Goal: Task Accomplishment & Management: Manage account settings

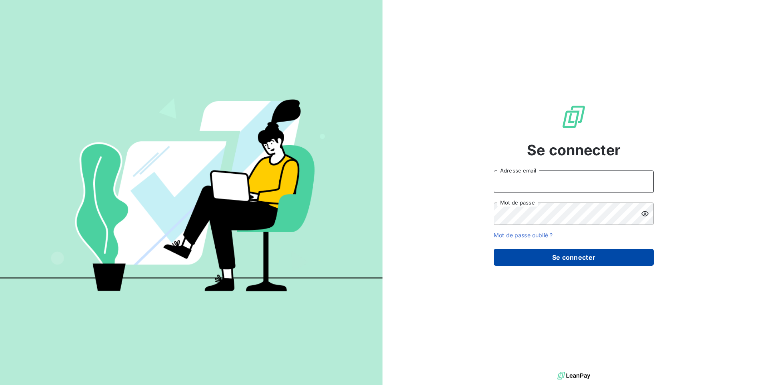
type input "[EMAIL_ADDRESS][DOMAIN_NAME]"
click at [571, 260] on button "Se connecter" at bounding box center [573, 257] width 160 height 17
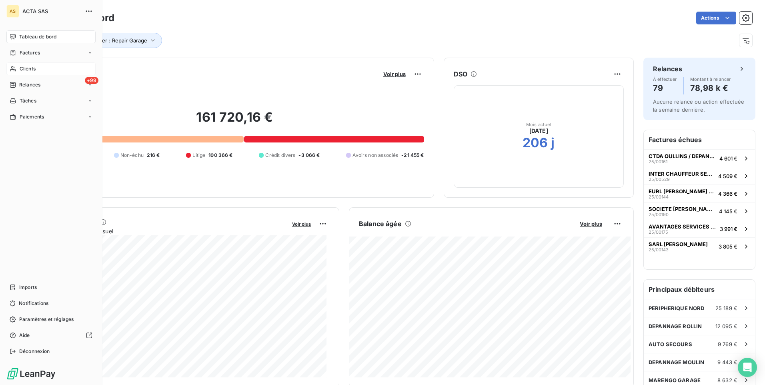
click at [31, 68] on span "Clients" at bounding box center [28, 68] width 16 height 7
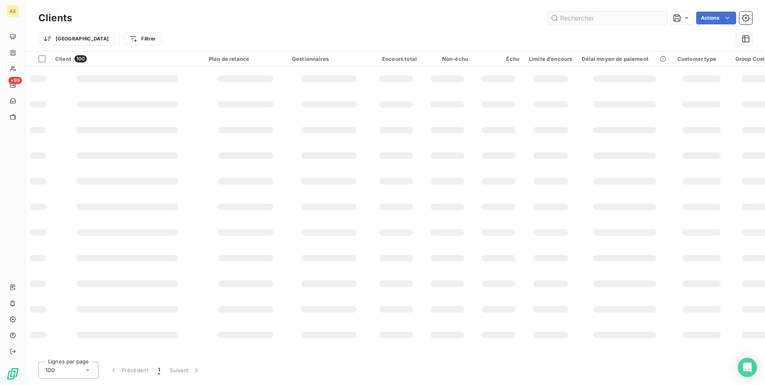
click at [579, 22] on input "text" at bounding box center [607, 18] width 120 height 13
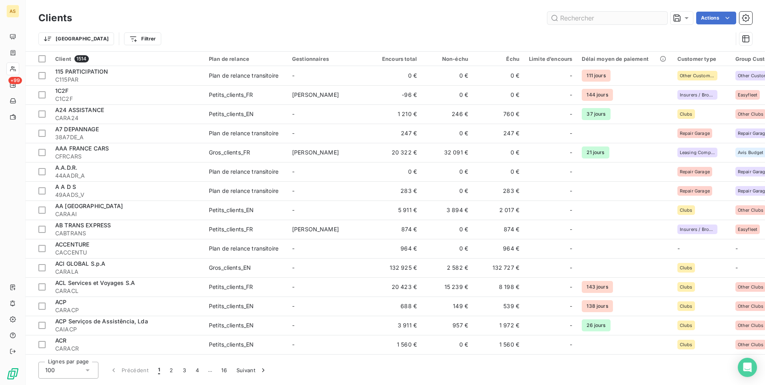
click at [578, 18] on input "text" at bounding box center [607, 18] width 120 height 13
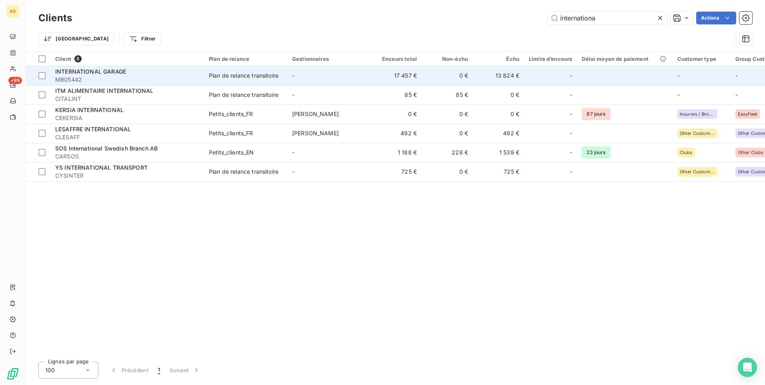
type input "internationa"
click at [508, 78] on td "13 824 €" at bounding box center [498, 75] width 51 height 19
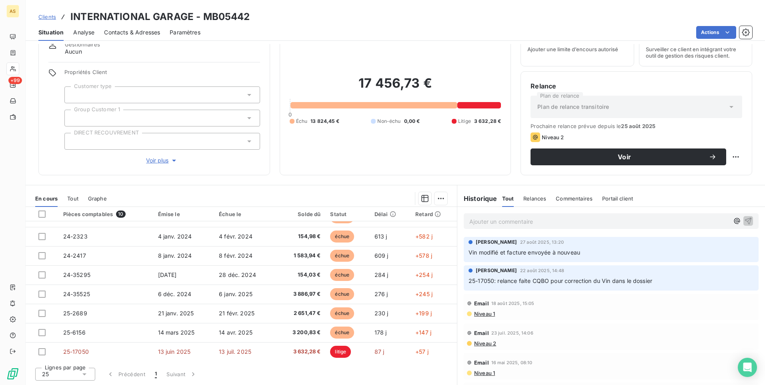
scroll to position [53, 0]
click at [141, 31] on span "Contacts & Adresses" at bounding box center [132, 32] width 56 height 8
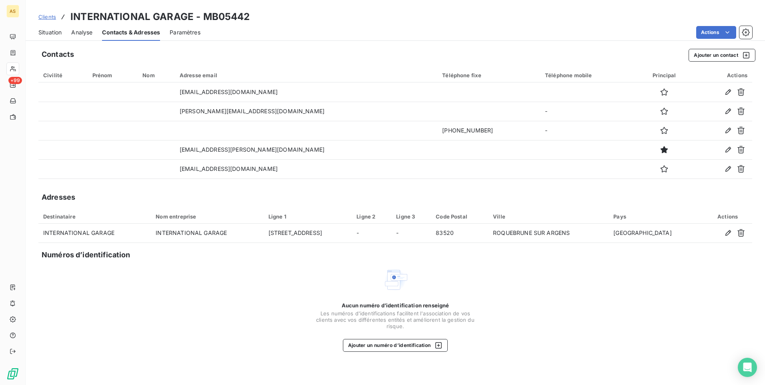
click at [54, 36] on span "Situation" at bounding box center [49, 32] width 23 height 8
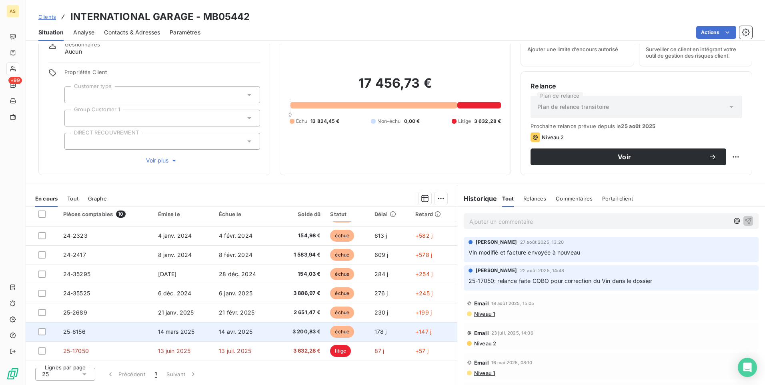
click at [53, 329] on div at bounding box center [45, 331] width 15 height 7
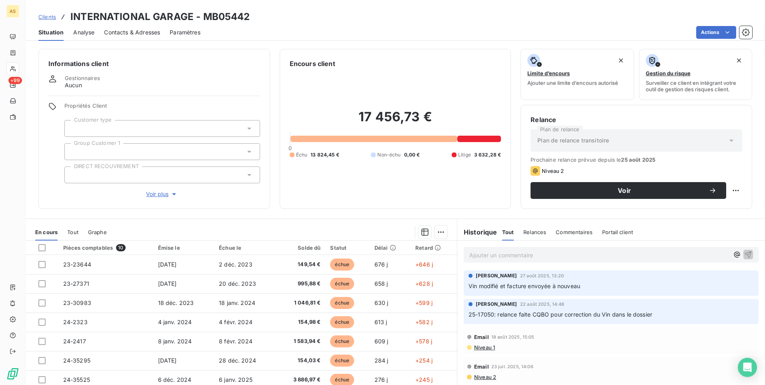
click at [137, 27] on div "Contacts & Adresses" at bounding box center [132, 32] width 56 height 17
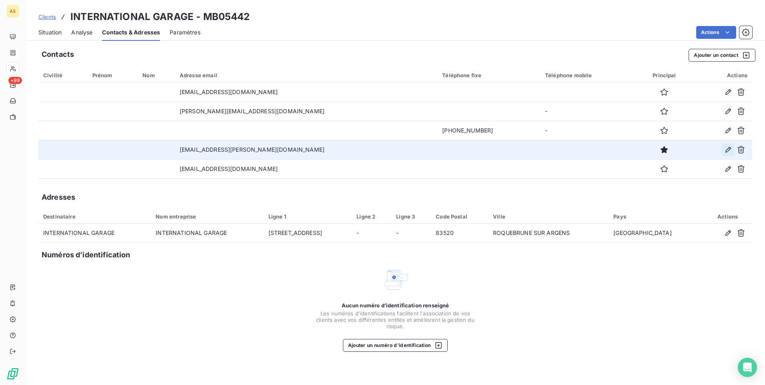
click at [727, 150] on icon "button" at bounding box center [728, 150] width 8 height 8
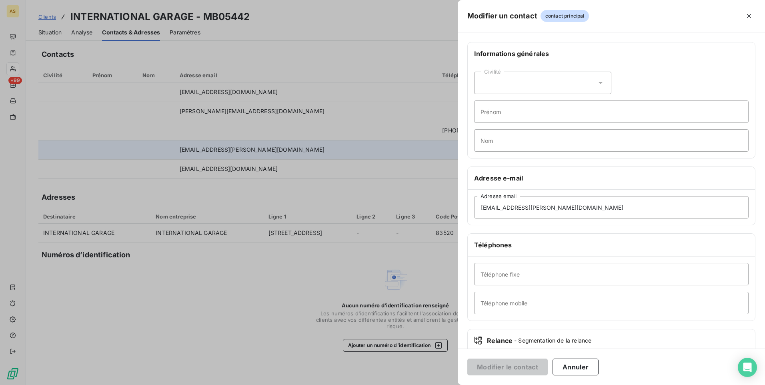
click at [296, 53] on div at bounding box center [382, 192] width 765 height 385
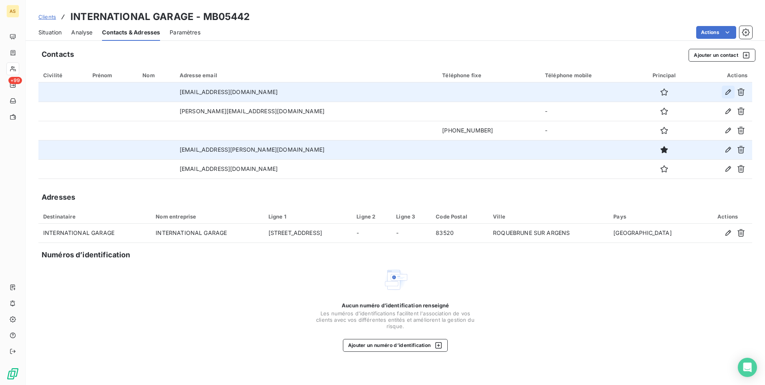
click at [727, 93] on icon "button" at bounding box center [728, 92] width 8 height 8
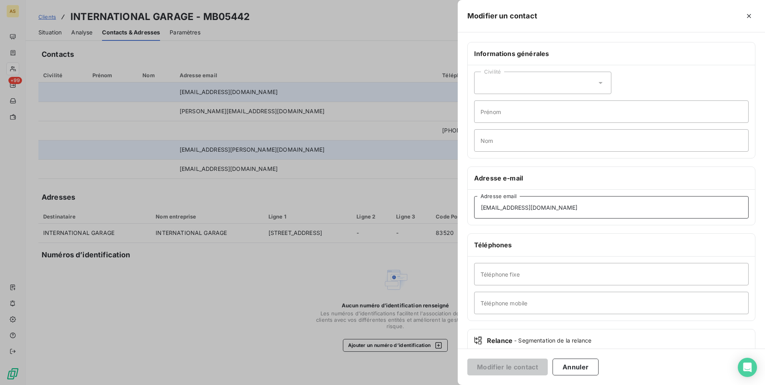
drag, startPoint x: 541, startPoint y: 209, endPoint x: 469, endPoint y: 207, distance: 71.6
click at [469, 207] on div "[EMAIL_ADDRESS][DOMAIN_NAME] Adresse email" at bounding box center [610, 207] width 287 height 35
drag, startPoint x: 242, startPoint y: 308, endPoint x: 232, endPoint y: 323, distance: 17.1
click at [241, 316] on div at bounding box center [382, 192] width 765 height 385
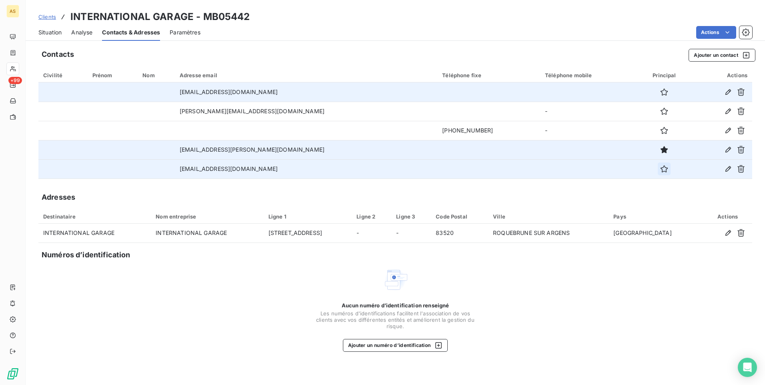
click at [660, 170] on icon "button" at bounding box center [664, 169] width 8 height 8
click at [53, 35] on span "Situation" at bounding box center [49, 32] width 23 height 8
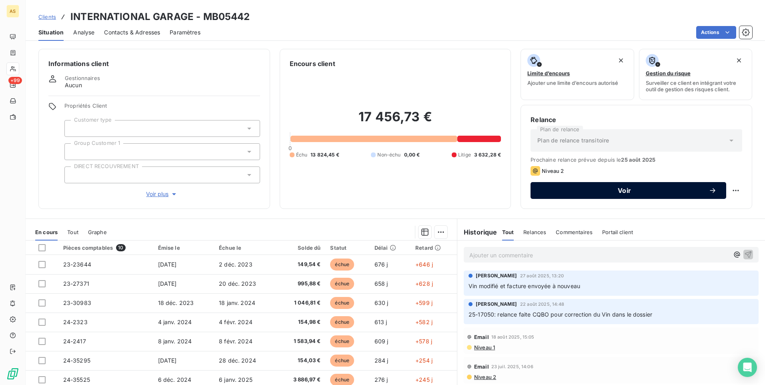
click at [549, 187] on span "Voir" at bounding box center [624, 190] width 168 height 6
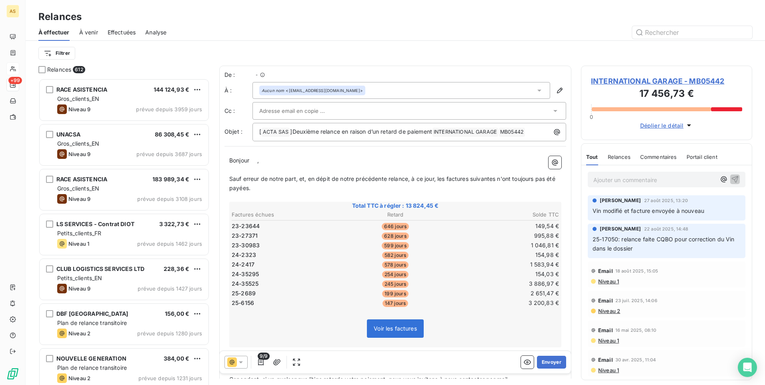
scroll to position [300, 165]
click at [551, 112] on icon at bounding box center [555, 111] width 8 height 8
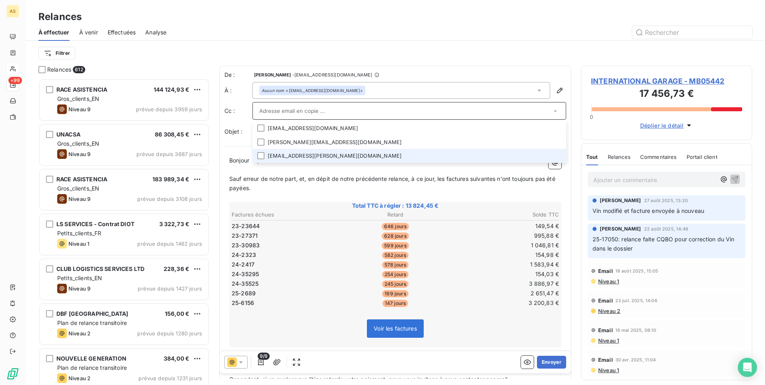
click at [286, 154] on li "[EMAIL_ADDRESS][PERSON_NAME][DOMAIN_NAME]" at bounding box center [409, 156] width 314 height 14
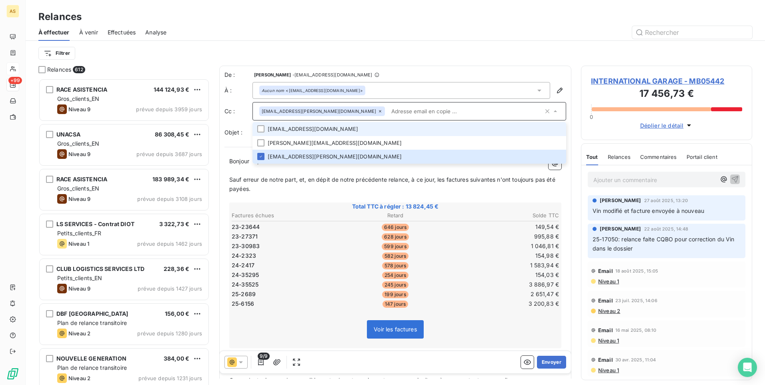
click at [278, 128] on li "[EMAIL_ADDRESS][DOMAIN_NAME]" at bounding box center [409, 129] width 314 height 14
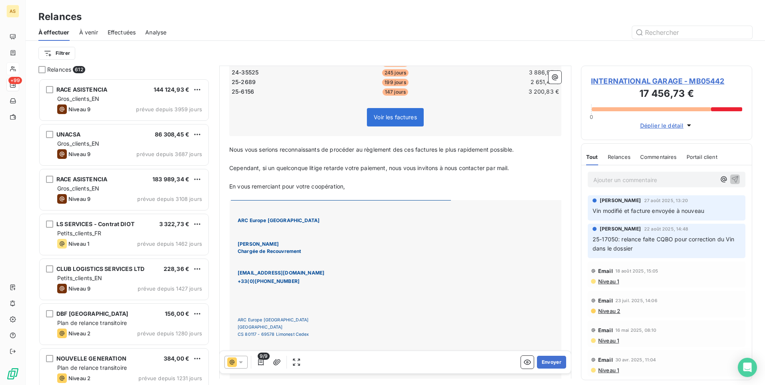
scroll to position [273, 0]
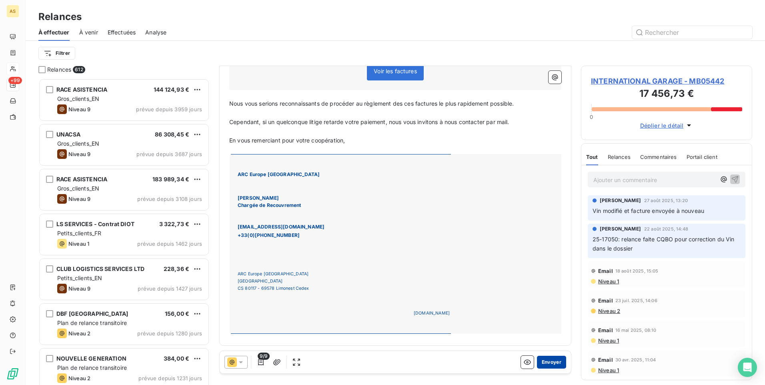
click at [550, 365] on button "Envoyer" at bounding box center [551, 361] width 29 height 13
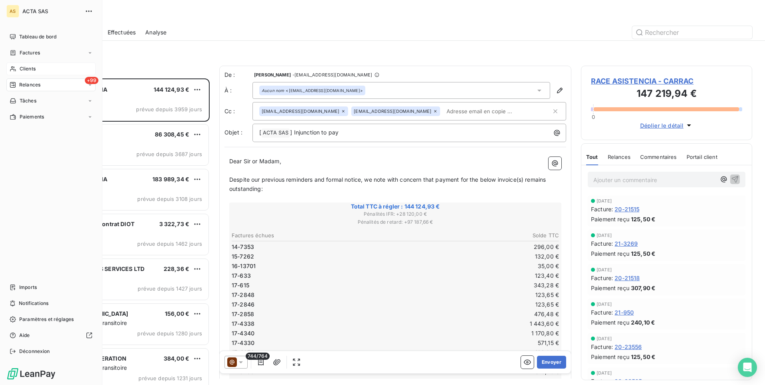
click at [53, 87] on div "+99 Relances" at bounding box center [50, 84] width 89 height 13
click at [35, 134] on span "Effectuées" at bounding box center [31, 132] width 25 height 7
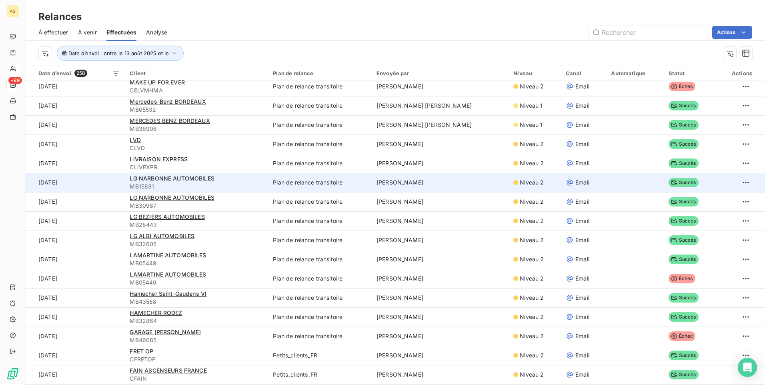
scroll to position [440, 0]
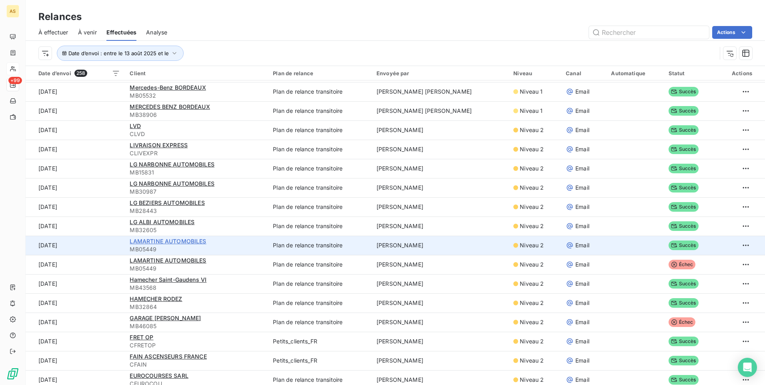
click at [186, 238] on span "LAMARTINE AUTOMOBILES" at bounding box center [168, 241] width 76 height 7
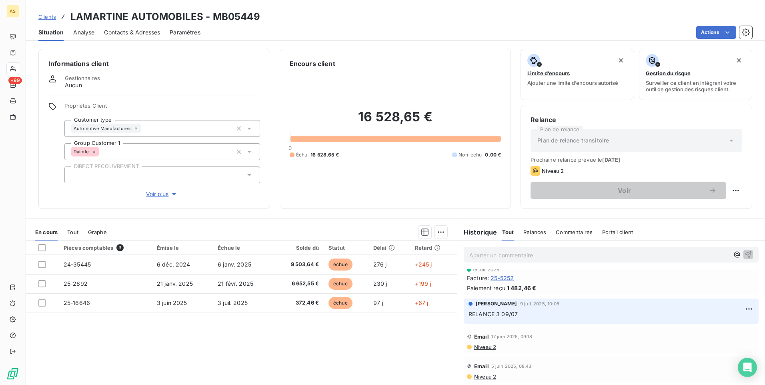
scroll to position [184, 0]
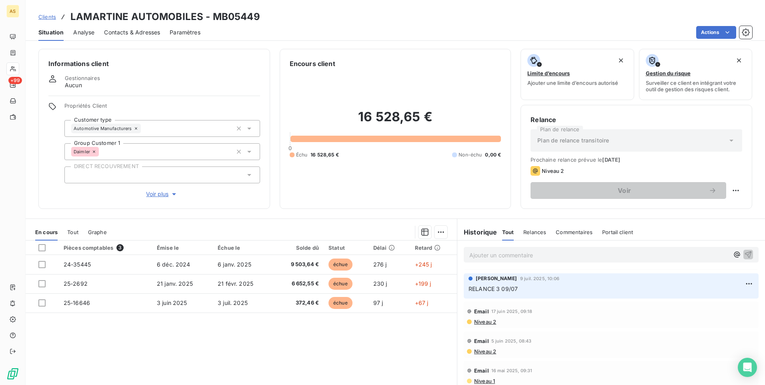
click at [138, 33] on span "Contacts & Adresses" at bounding box center [132, 32] width 56 height 8
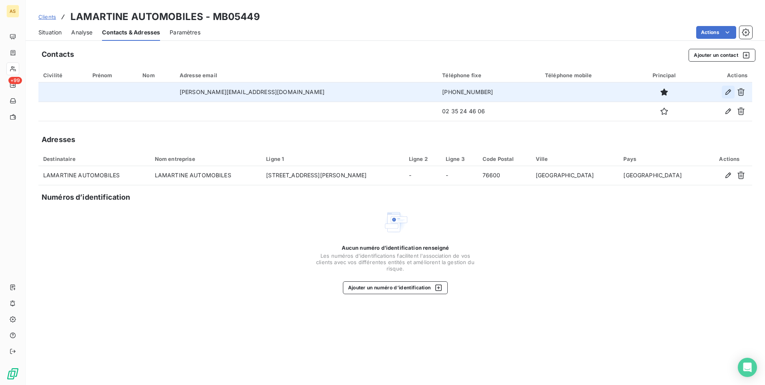
click at [733, 92] on button "button" at bounding box center [727, 92] width 13 height 13
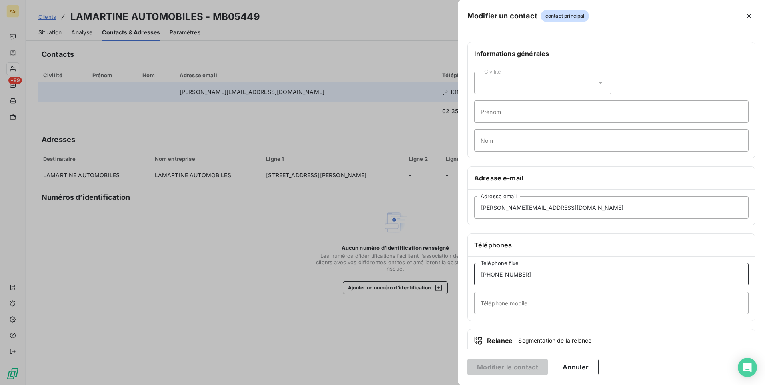
drag, startPoint x: 521, startPoint y: 272, endPoint x: 477, endPoint y: 269, distance: 43.7
click at [477, 269] on input "[PHONE_NUMBER]" at bounding box center [611, 274] width 274 height 22
paste input "[EMAIL_ADDRESS][DOMAIN_NAME]"
type input "[EMAIL_ADDRESS][DOMAIN_NAME]"
click at [223, 286] on div at bounding box center [382, 192] width 765 height 385
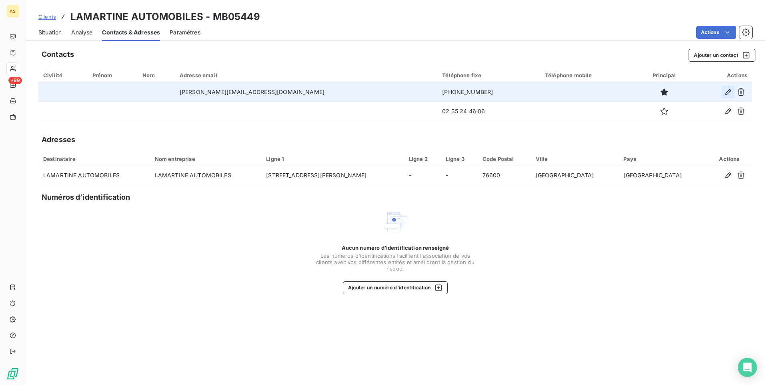
click at [727, 90] on icon "button" at bounding box center [728, 92] width 8 height 8
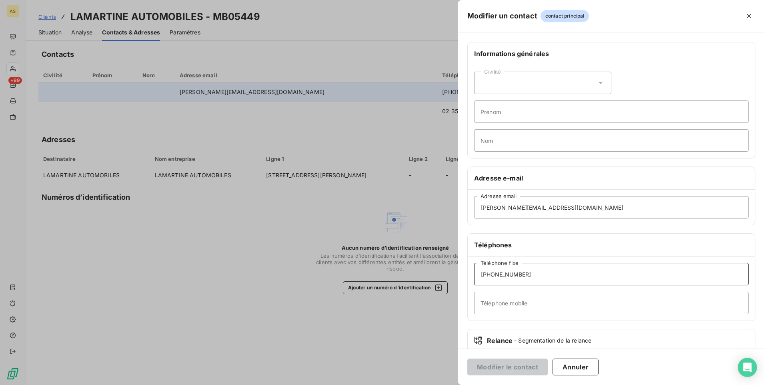
drag, startPoint x: 527, startPoint y: 276, endPoint x: 481, endPoint y: 278, distance: 46.0
click at [481, 278] on input "[PHONE_NUMBER]" at bounding box center [611, 274] width 274 height 22
paste input "[EMAIL_ADDRESS][DOMAIN_NAME]"
click at [577, 367] on button "Annuler" at bounding box center [575, 366] width 46 height 17
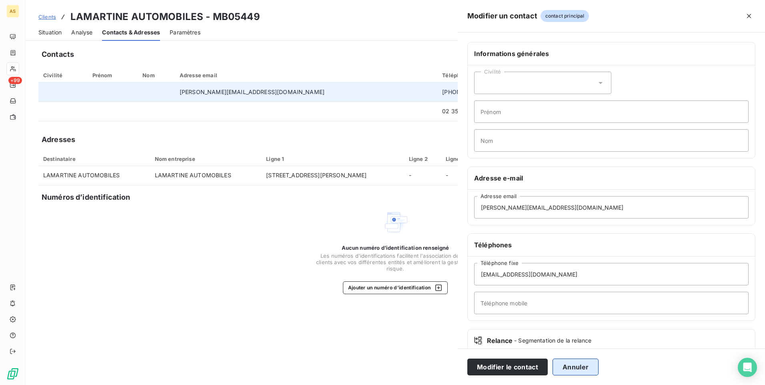
type input "[PHONE_NUMBER]"
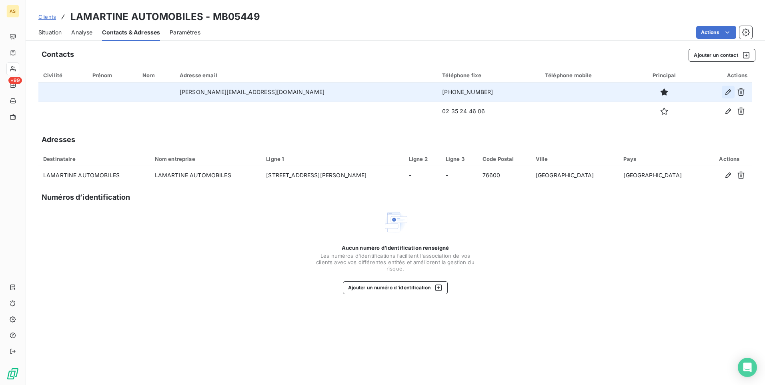
click at [732, 92] on button "button" at bounding box center [727, 92] width 13 height 13
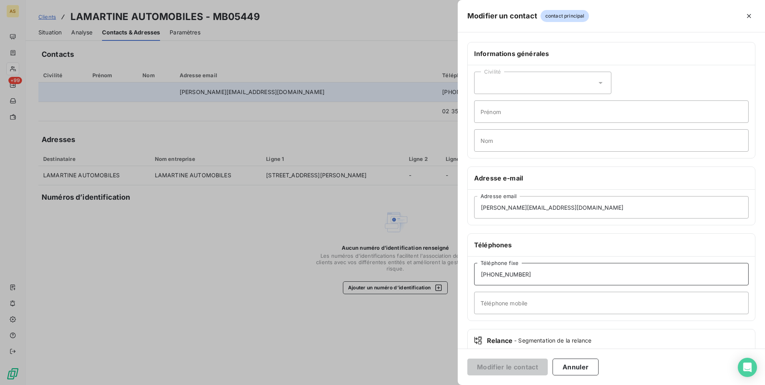
drag, startPoint x: 510, startPoint y: 274, endPoint x: 473, endPoint y: 277, distance: 36.9
click at [473, 277] on div "[PHONE_NUMBER] Téléphone fixe Téléphone mobile" at bounding box center [610, 288] width 287 height 64
click at [266, 230] on div at bounding box center [382, 192] width 765 height 385
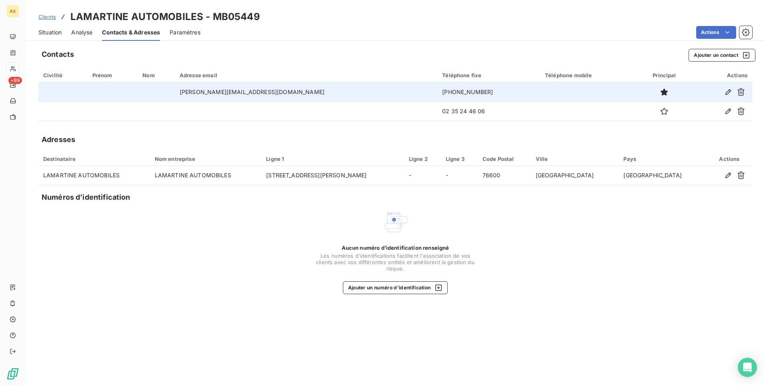
click at [42, 32] on span "Situation" at bounding box center [49, 32] width 23 height 8
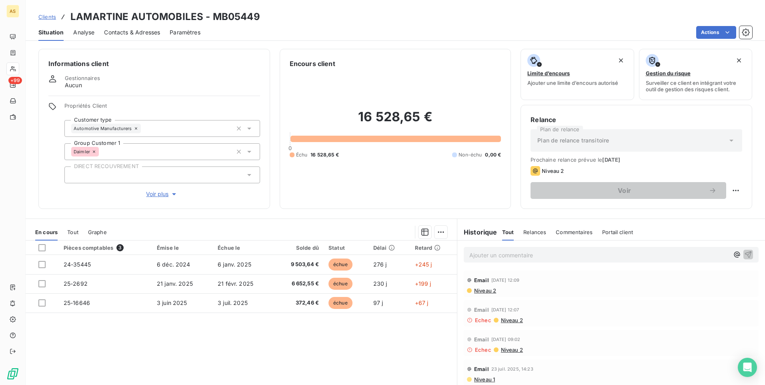
click at [134, 30] on span "Contacts & Adresses" at bounding box center [132, 32] width 56 height 8
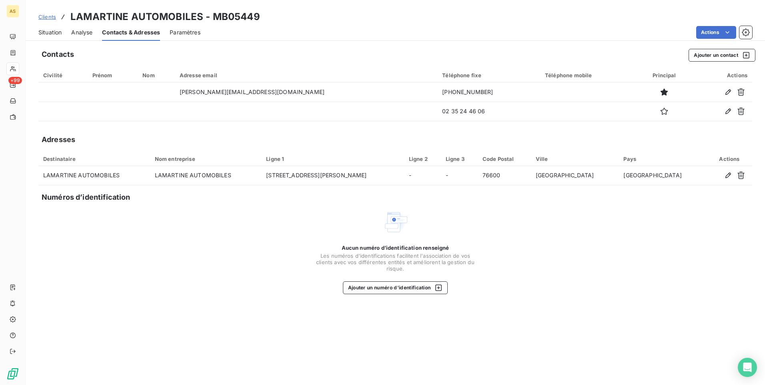
click at [45, 33] on span "Situation" at bounding box center [49, 32] width 23 height 8
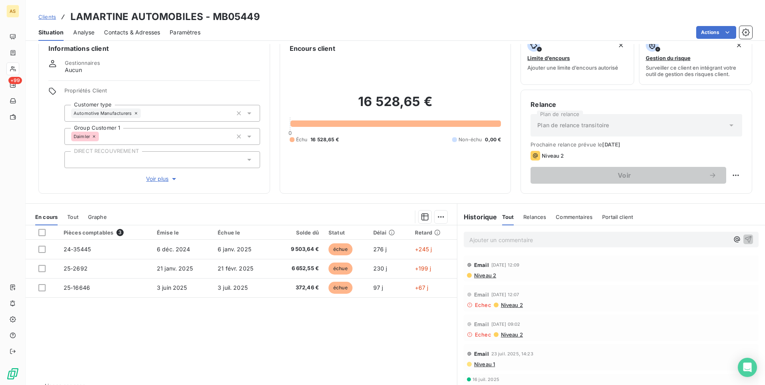
scroll to position [0, 0]
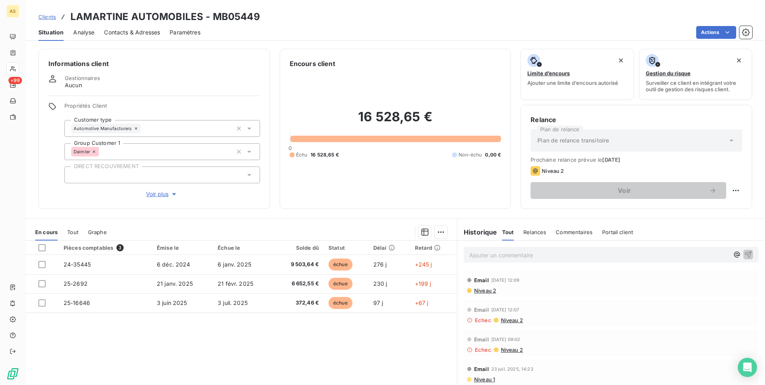
click at [476, 256] on p "Ajouter un commentaire ﻿" at bounding box center [599, 255] width 260 height 10
click at [133, 31] on span "Contacts & Adresses" at bounding box center [132, 32] width 56 height 8
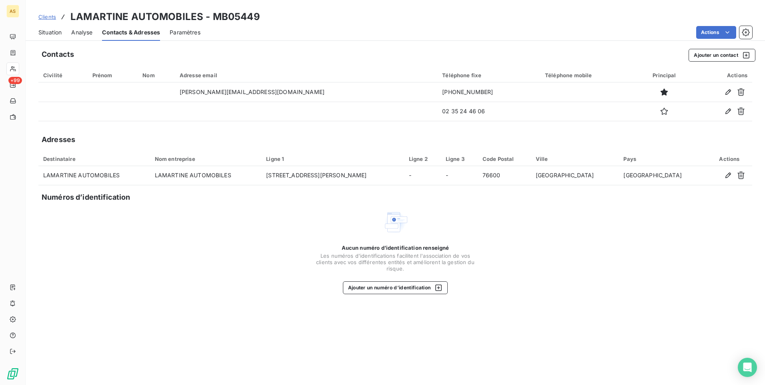
click at [46, 34] on span "Situation" at bounding box center [49, 32] width 23 height 8
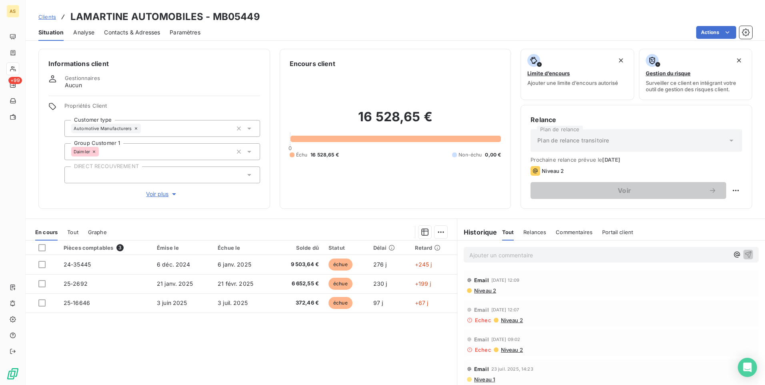
scroll to position [34, 0]
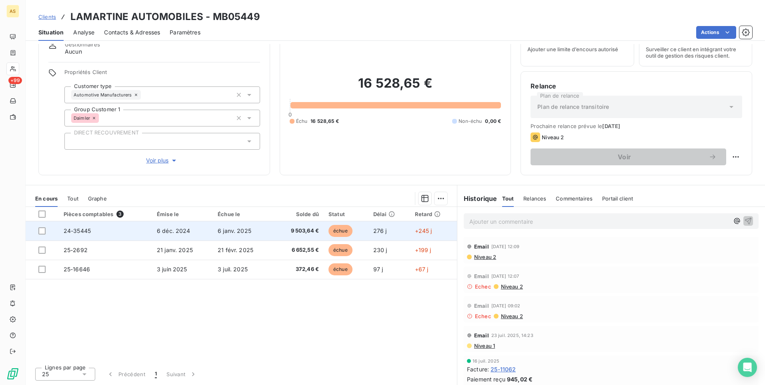
click at [76, 231] on span "24-35445" at bounding box center [77, 230] width 27 height 7
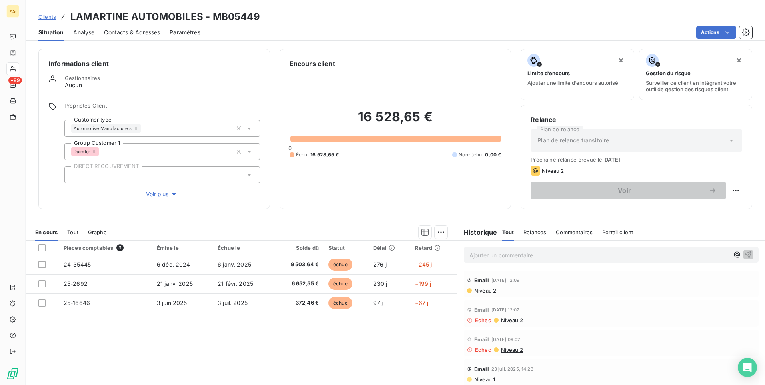
click at [131, 31] on span "Contacts & Adresses" at bounding box center [132, 32] width 56 height 8
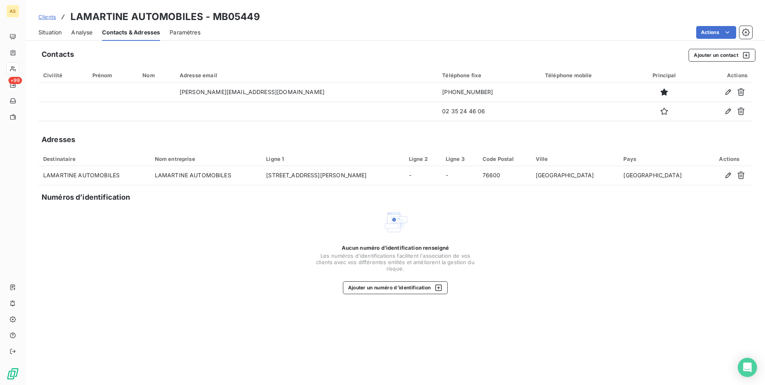
click at [50, 17] on span "Clients" at bounding box center [47, 17] width 18 height 6
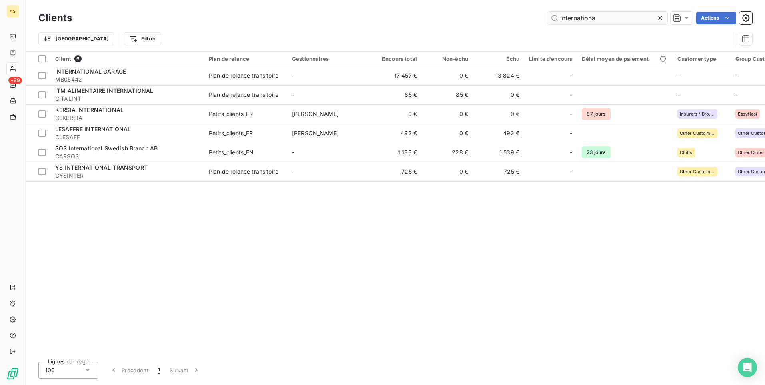
click at [607, 18] on input "internationa" at bounding box center [607, 18] width 120 height 13
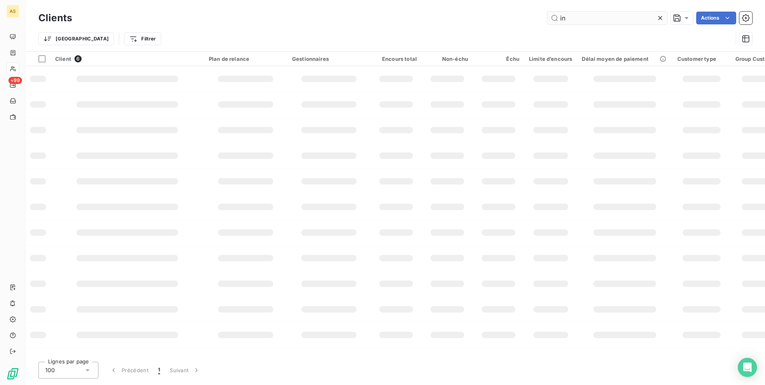
type input "i"
type input "albi"
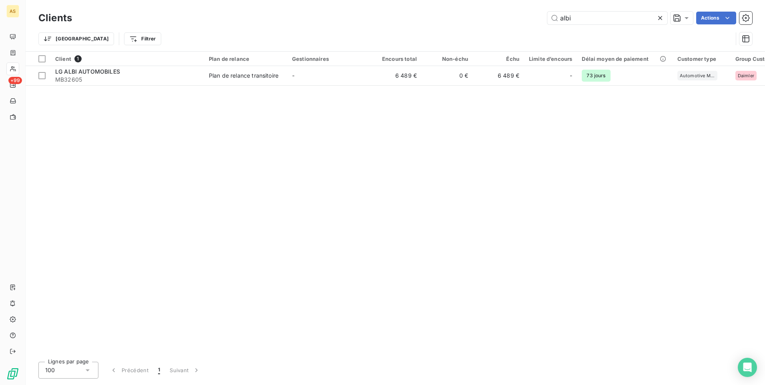
click at [352, 85] on table "Client 1 Plan de relance Gestionnaires Encours total Non-échu Échu Limite d’enc…" at bounding box center [603, 69] width 1154 height 34
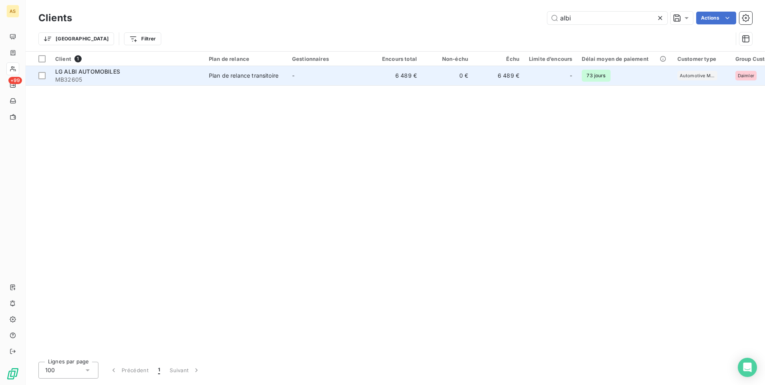
click at [367, 77] on td "-" at bounding box center [328, 75] width 83 height 19
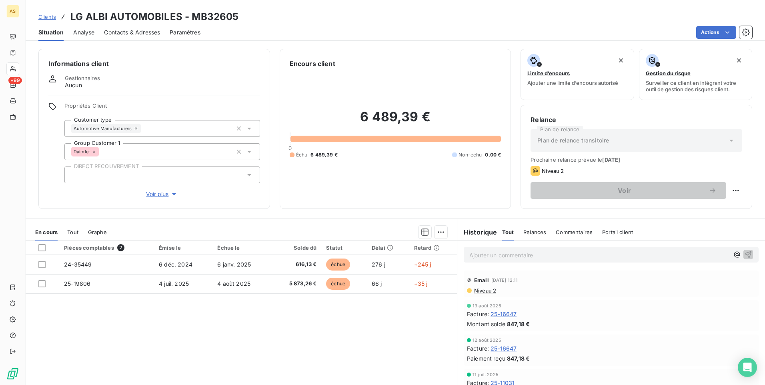
click at [119, 29] on span "Contacts & Adresses" at bounding box center [132, 32] width 56 height 8
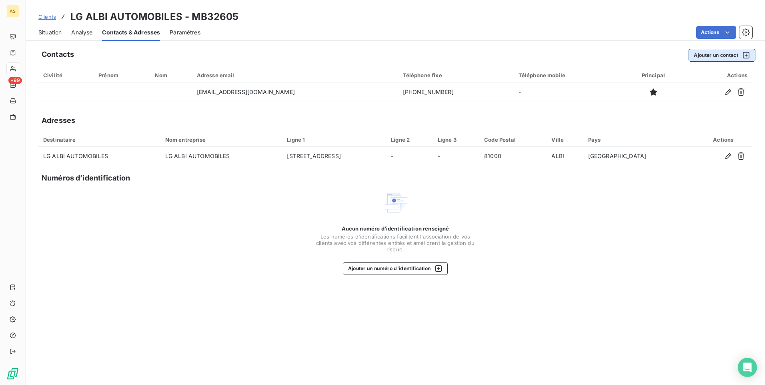
click at [743, 54] on icon "button" at bounding box center [746, 55] width 6 height 6
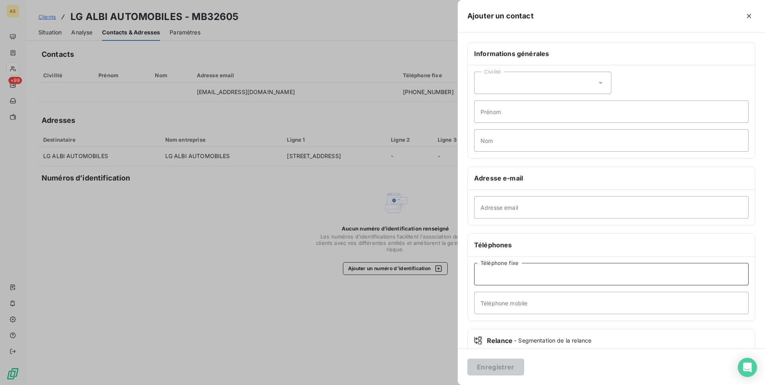
click at [491, 277] on input "Téléphone fixe" at bounding box center [611, 274] width 274 height 22
paste input "[PHONE_NUMBER]"
type input "[PHONE_NUMBER]"
click at [497, 370] on button "Enregistrer" at bounding box center [495, 366] width 57 height 17
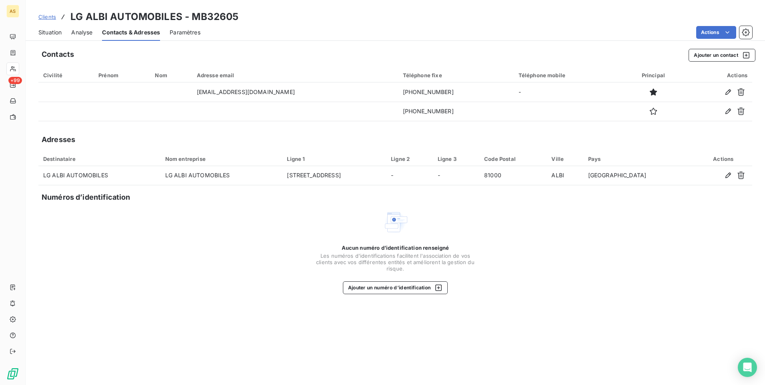
click at [43, 32] on span "Situation" at bounding box center [49, 32] width 23 height 8
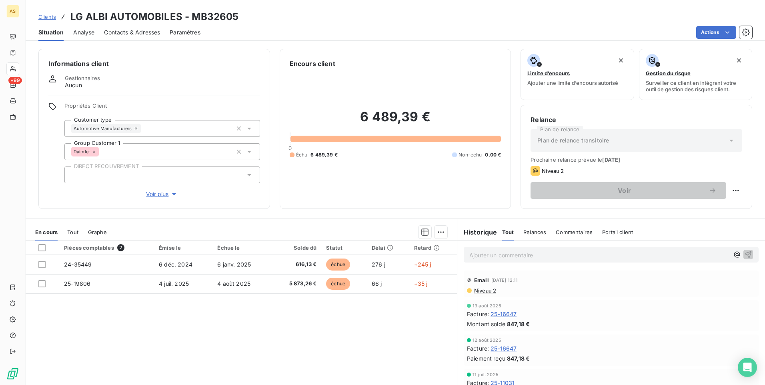
click at [49, 17] on span "Clients" at bounding box center [47, 17] width 18 height 6
click at [48, 18] on span "Clients" at bounding box center [47, 17] width 18 height 6
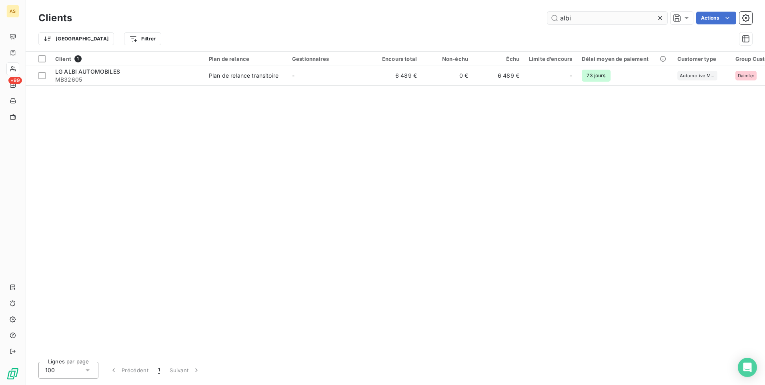
click at [585, 20] on input "albi" at bounding box center [607, 18] width 120 height 13
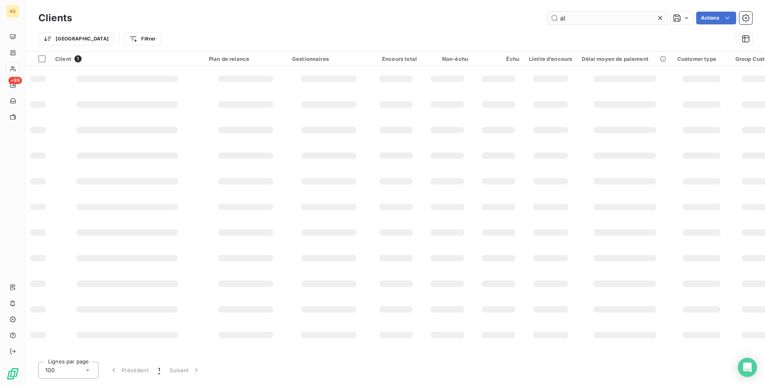
type input "a"
type input "m"
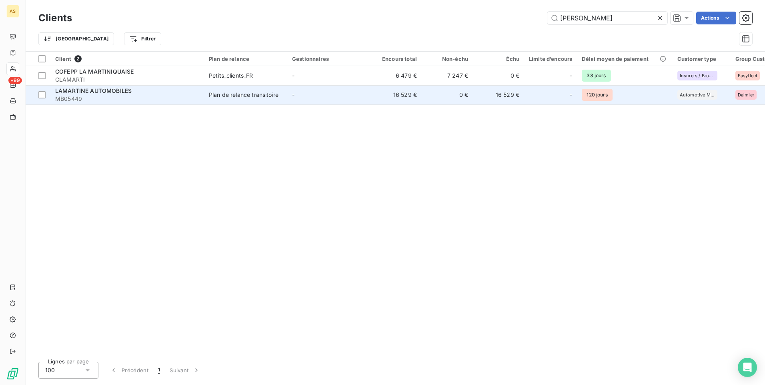
type input "[PERSON_NAME]"
click at [220, 98] on div "Plan de relance transitoire" at bounding box center [244, 95] width 70 height 8
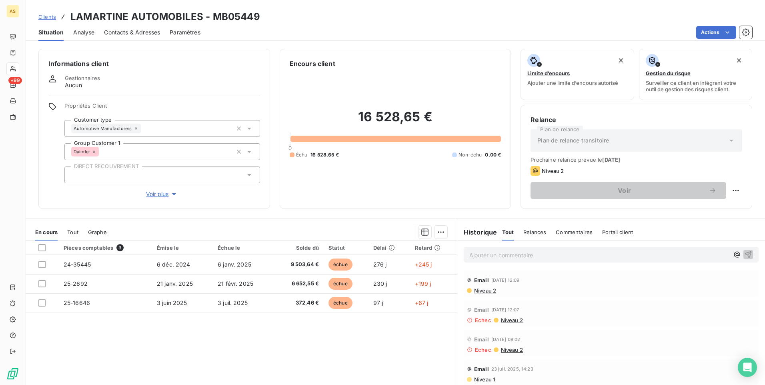
click at [132, 34] on span "Contacts & Adresses" at bounding box center [132, 32] width 56 height 8
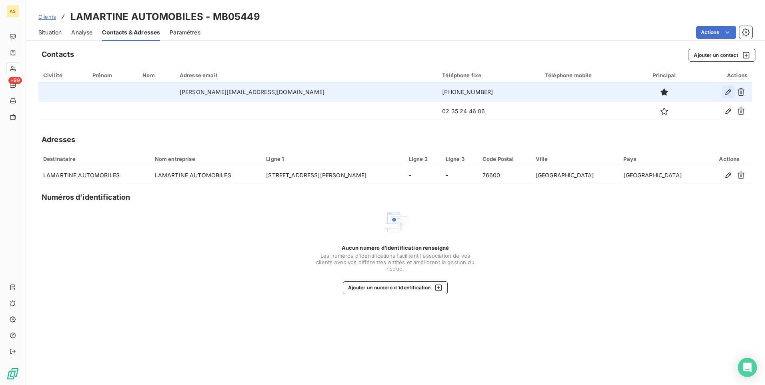
click at [727, 92] on icon "button" at bounding box center [728, 92] width 6 height 6
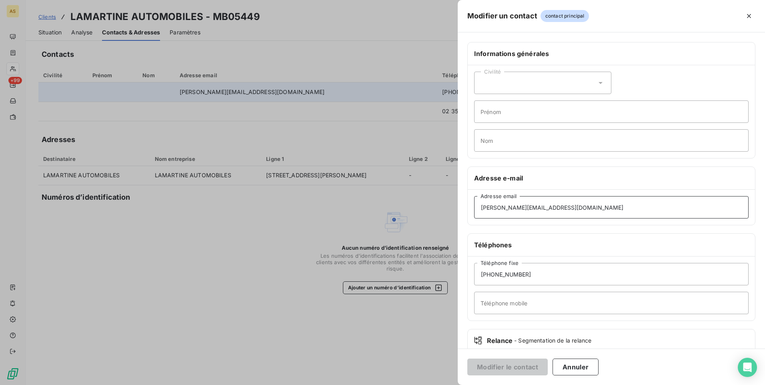
drag, startPoint x: 515, startPoint y: 208, endPoint x: 474, endPoint y: 203, distance: 41.8
click at [474, 203] on input "[PERSON_NAME][EMAIL_ADDRESS][DOMAIN_NAME]" at bounding box center [611, 207] width 274 height 22
drag, startPoint x: 500, startPoint y: 205, endPoint x: 290, endPoint y: 136, distance: 221.7
click at [290, 136] on div at bounding box center [382, 192] width 765 height 385
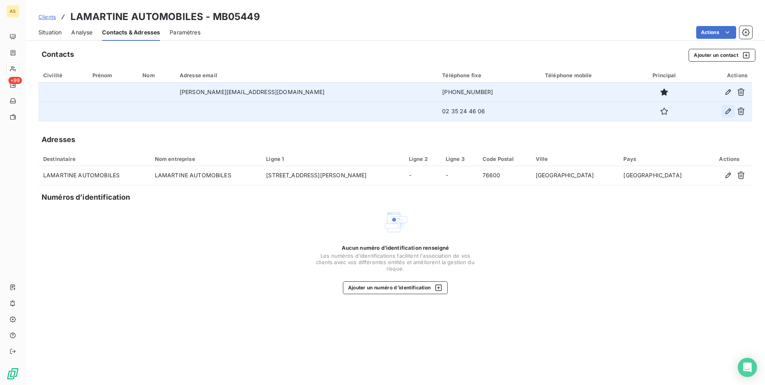
click at [728, 112] on icon "button" at bounding box center [728, 111] width 8 height 8
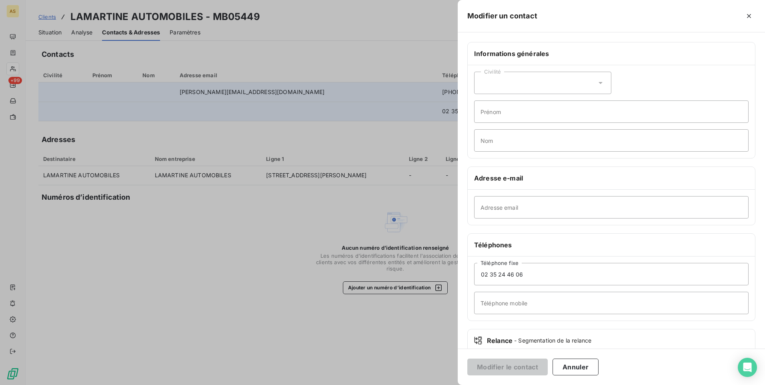
click at [351, 26] on div at bounding box center [382, 192] width 765 height 385
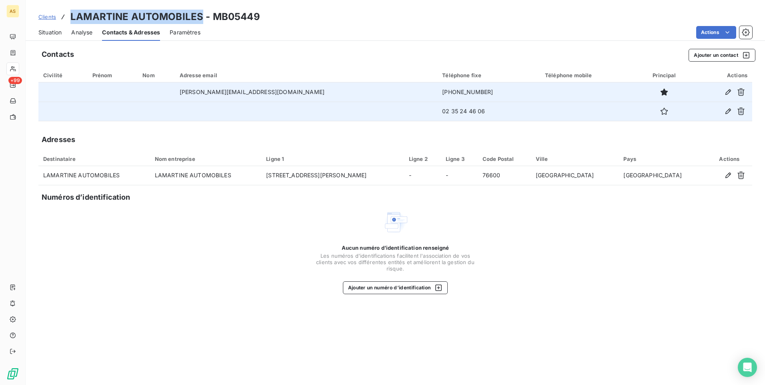
drag, startPoint x: 199, startPoint y: 17, endPoint x: 72, endPoint y: 9, distance: 127.4
click at [72, 9] on div "Clients LAMARTINE AUTOMOBILES - MB05449 Situation Analyse Contacts & Adresses P…" at bounding box center [395, 20] width 739 height 41
copy h3 "LAMARTINE AUTOMOBILES"
click at [52, 30] on span "Situation" at bounding box center [49, 32] width 23 height 8
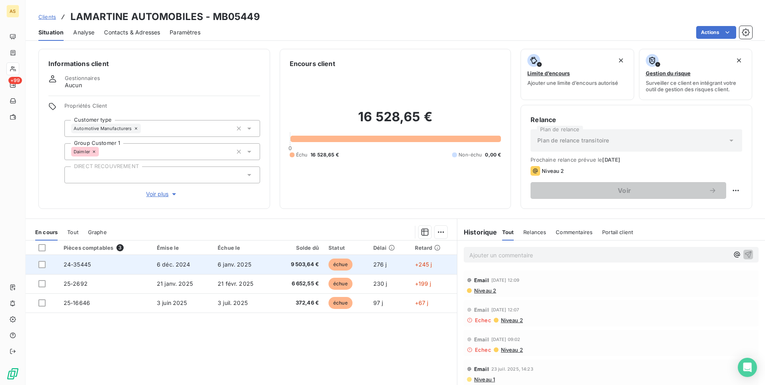
click at [172, 262] on span "6 déc. 2024" at bounding box center [174, 264] width 34 height 7
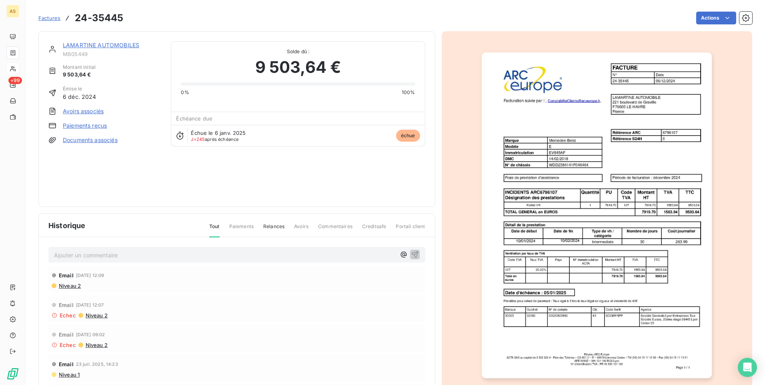
click at [548, 189] on img "button" at bounding box center [596, 214] width 230 height 325
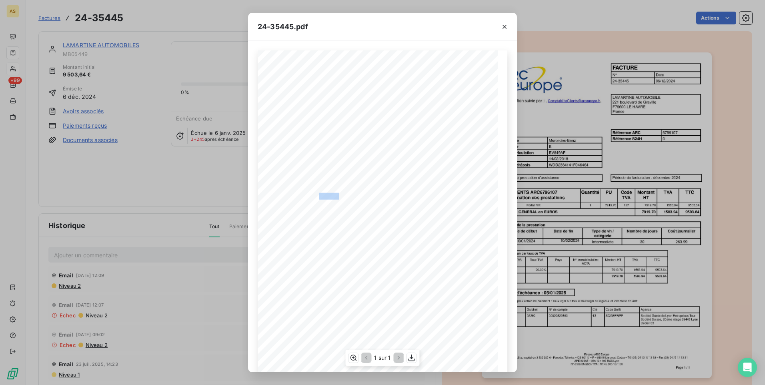
drag, startPoint x: 337, startPoint y: 195, endPoint x: 317, endPoint y: 195, distance: 20.8
click at [317, 195] on span "INCIDENTS ARC6796107" at bounding box center [314, 195] width 55 height 5
copy span "C679610"
click at [504, 25] on icon "button" at bounding box center [504, 27] width 8 height 8
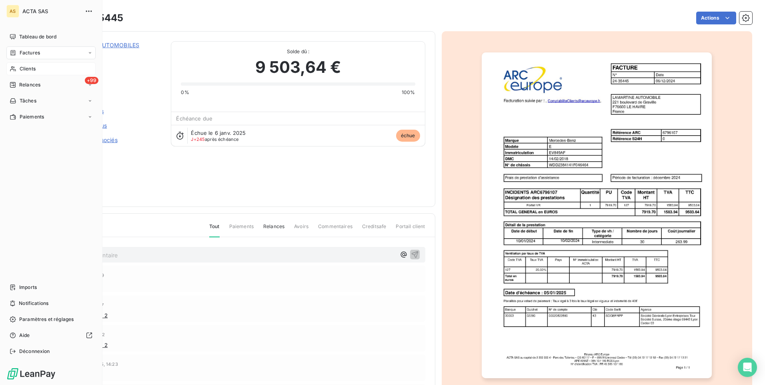
click at [35, 67] on span "Clients" at bounding box center [28, 68] width 16 height 7
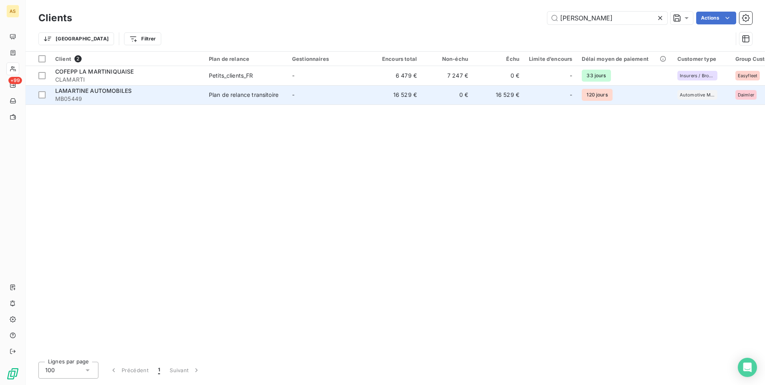
click at [501, 97] on td "16 529 €" at bounding box center [498, 94] width 51 height 19
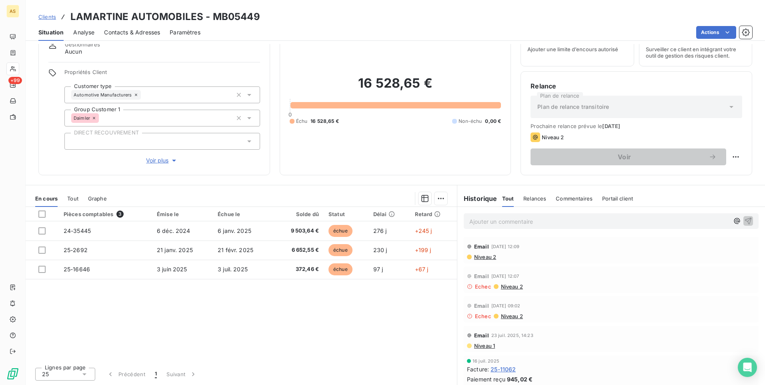
click at [135, 32] on span "Contacts & Adresses" at bounding box center [132, 32] width 56 height 8
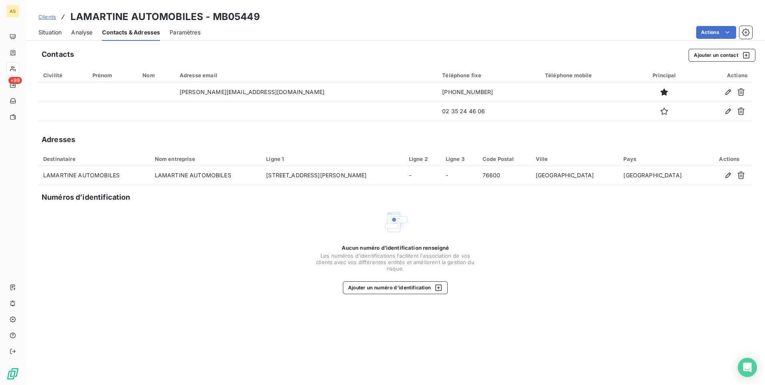
click at [45, 34] on span "Situation" at bounding box center [49, 32] width 23 height 8
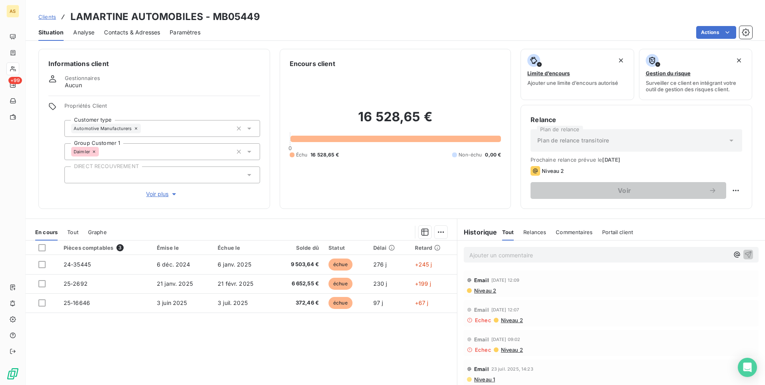
click at [138, 29] on span "Contacts & Adresses" at bounding box center [132, 32] width 56 height 8
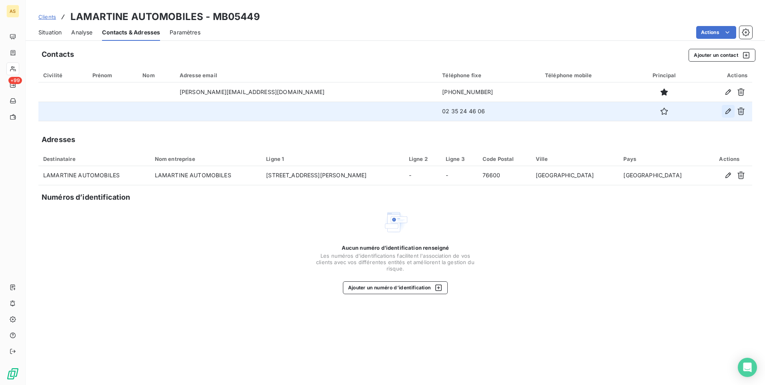
click at [723, 113] on button "button" at bounding box center [727, 111] width 13 height 13
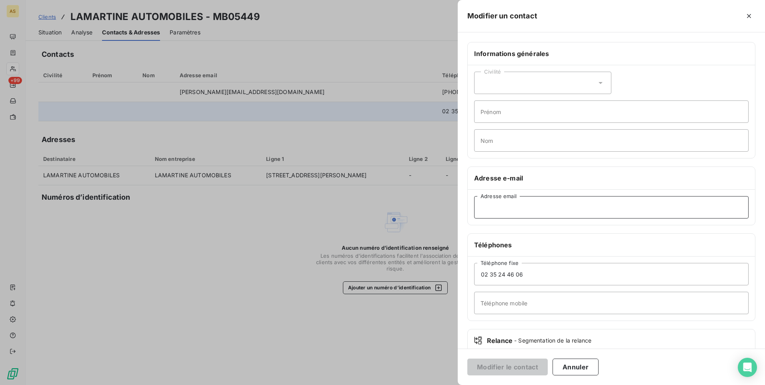
click at [487, 210] on input "Adresse email" at bounding box center [611, 207] width 274 height 22
click at [46, 32] on div at bounding box center [382, 192] width 765 height 385
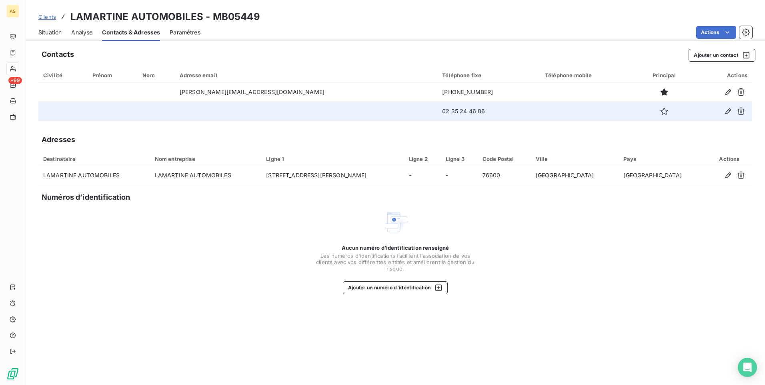
click at [54, 32] on span "Situation" at bounding box center [49, 32] width 23 height 8
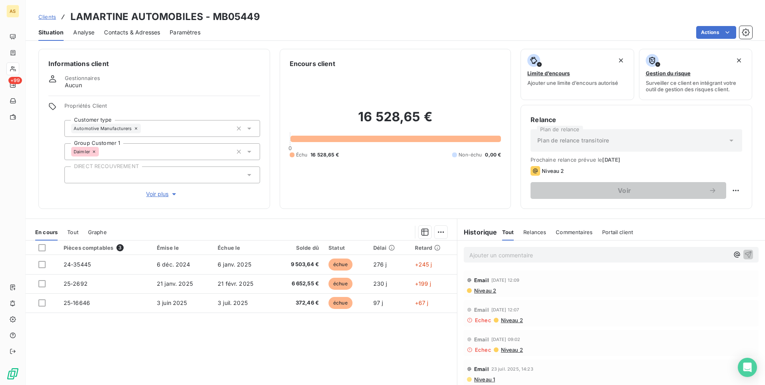
click at [479, 256] on p "Ajouter un commentaire ﻿" at bounding box center [599, 255] width 260 height 10
click at [138, 32] on span "Contacts & Adresses" at bounding box center [132, 32] width 56 height 8
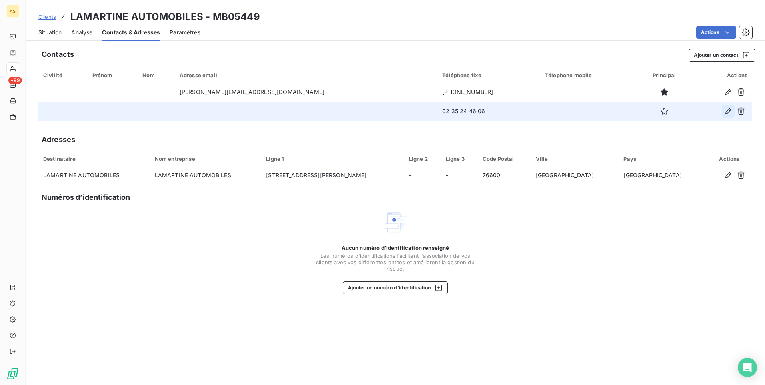
click at [729, 110] on icon "button" at bounding box center [728, 111] width 6 height 6
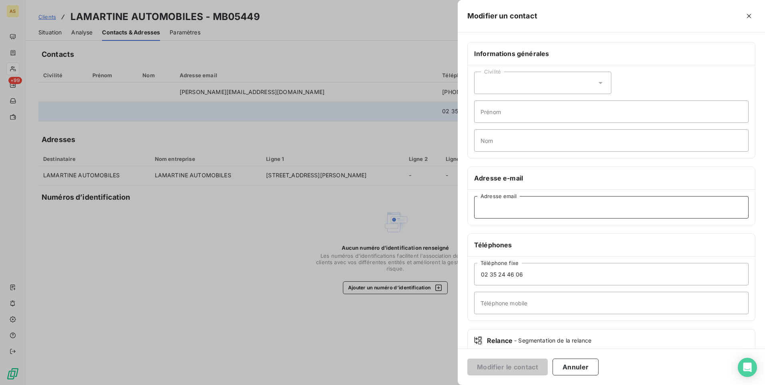
click at [481, 209] on input "Adresse email" at bounding box center [611, 207] width 274 height 22
click at [511, 208] on input "[EMAIL_ADDRESS][DOMAIN_NAME]" at bounding box center [611, 207] width 274 height 22
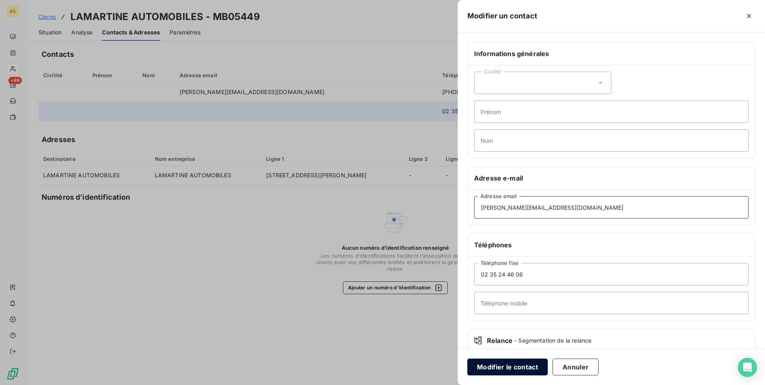
type input "[PERSON_NAME][EMAIL_ADDRESS][DOMAIN_NAME]"
click at [510, 369] on button "Modifier le contact" at bounding box center [507, 366] width 80 height 17
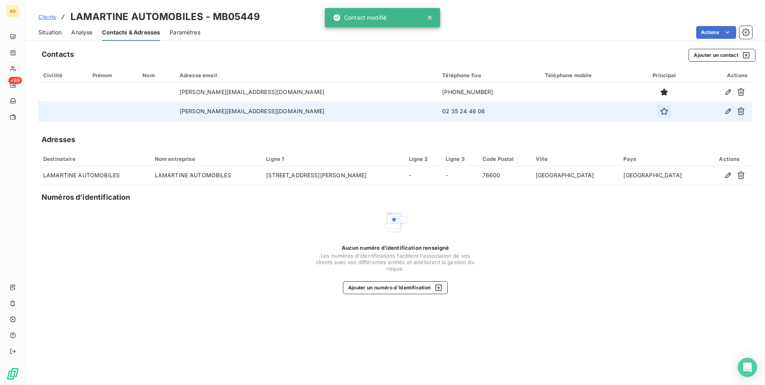
click at [660, 111] on icon "button" at bounding box center [663, 111] width 7 height 7
click at [49, 33] on span "Situation" at bounding box center [49, 32] width 23 height 8
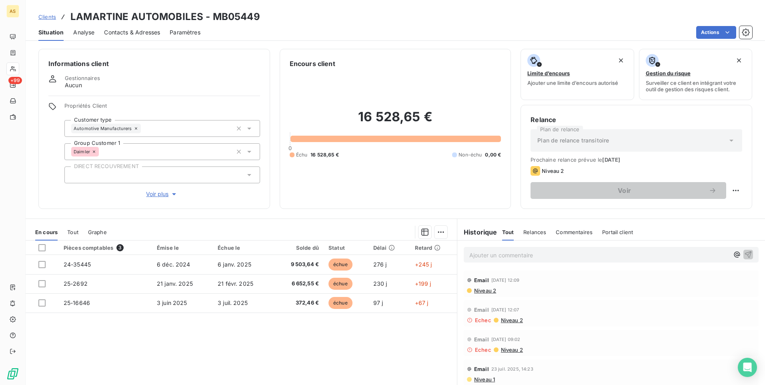
click at [479, 249] on div "Ajouter un commentaire ﻿" at bounding box center [599, 254] width 260 height 11
click at [478, 258] on p "Ajouter un commentaire ﻿" at bounding box center [599, 255] width 260 height 10
click at [478, 256] on p "Ajouter un commentaire ﻿" at bounding box center [599, 255] width 260 height 10
click at [137, 30] on span "Contacts & Adresses" at bounding box center [132, 32] width 56 height 8
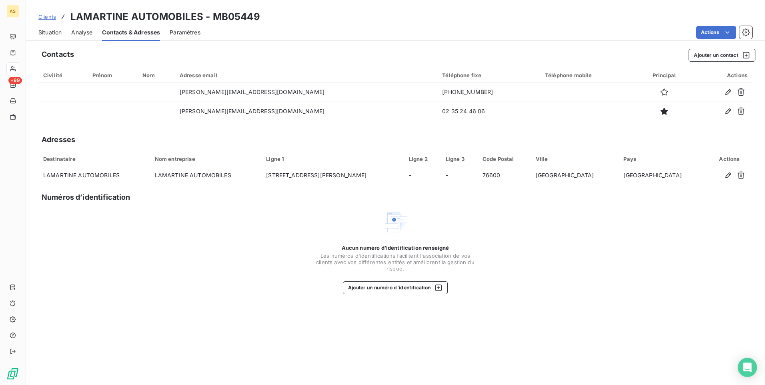
click at [50, 34] on span "Situation" at bounding box center [49, 32] width 23 height 8
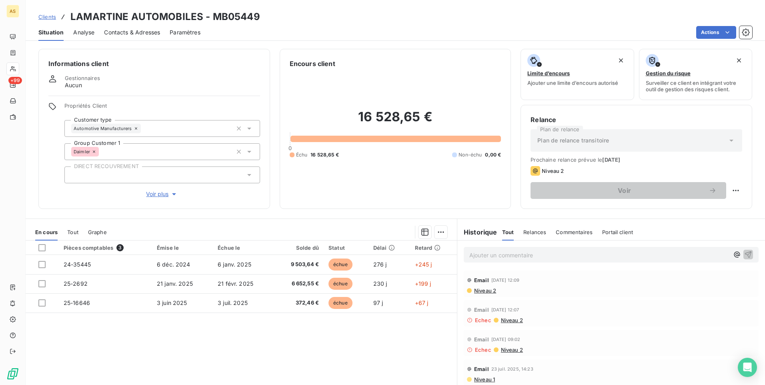
click at [477, 258] on p "Ajouter un commentaire ﻿" at bounding box center [599, 255] width 260 height 10
click at [507, 254] on span "Mme bellet tranfert" at bounding box center [495, 254] width 52 height 7
click at [531, 252] on p "Mme bellet transfert" at bounding box center [599, 254] width 260 height 9
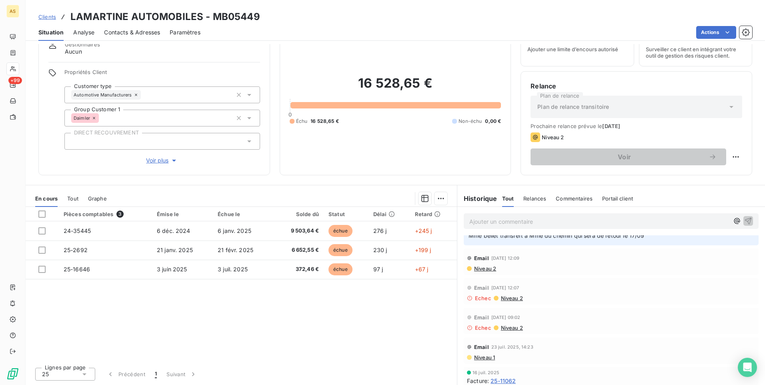
scroll to position [13, 0]
click at [50, 18] on span "Clients" at bounding box center [47, 17] width 18 height 6
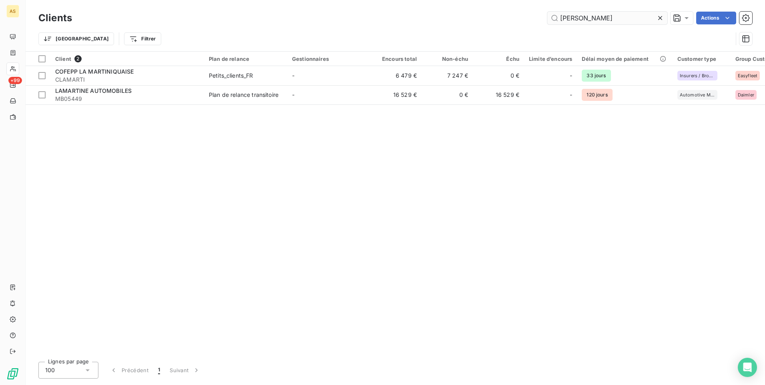
click at [581, 20] on input "[PERSON_NAME]" at bounding box center [607, 18] width 120 height 13
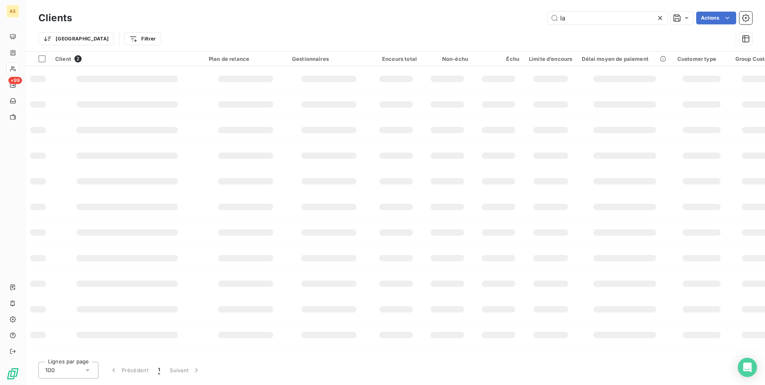
type input "l"
type input "z"
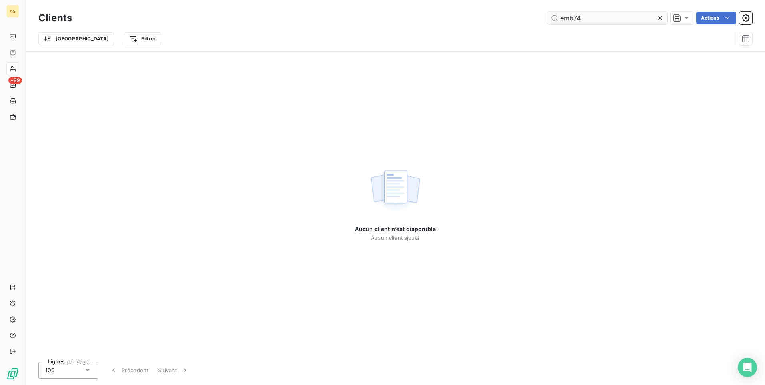
click at [563, 21] on input "emb74" at bounding box center [607, 18] width 120 height 13
click at [570, 20] on input "mb74" at bounding box center [607, 18] width 120 height 13
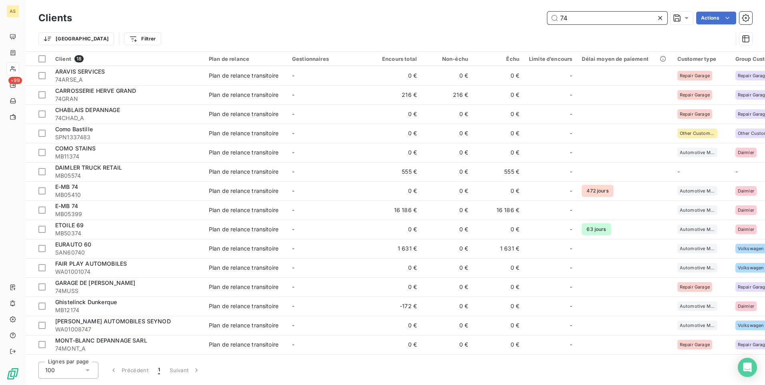
drag, startPoint x: 570, startPoint y: 19, endPoint x: 575, endPoint y: 18, distance: 5.7
click at [571, 19] on input "74" at bounding box center [607, 18] width 120 height 13
type input "7"
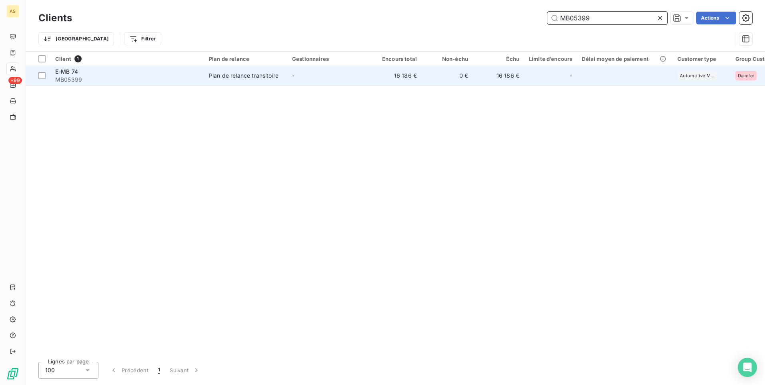
type input "MB05399"
click at [253, 67] on td "Plan de relance transitoire" at bounding box center [245, 75] width 83 height 19
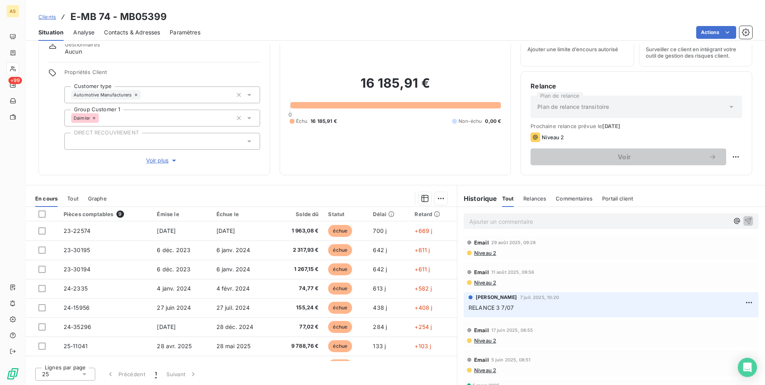
scroll to position [96, 0]
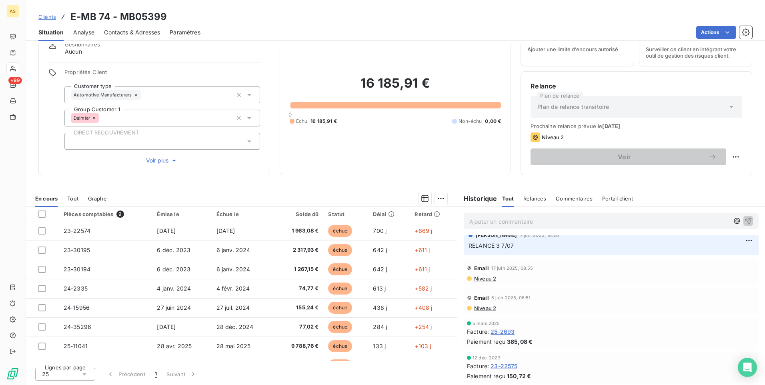
click at [132, 30] on span "Contacts & Adresses" at bounding box center [132, 32] width 56 height 8
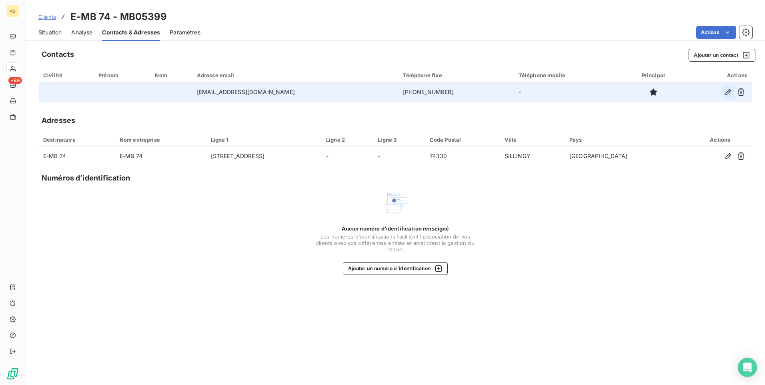
click at [724, 91] on icon "button" at bounding box center [728, 92] width 8 height 8
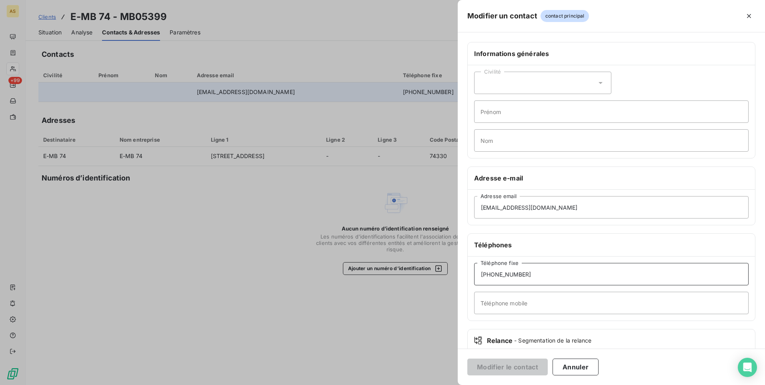
drag, startPoint x: 524, startPoint y: 275, endPoint x: 468, endPoint y: 271, distance: 55.7
click at [468, 272] on div "[PHONE_NUMBER] Téléphone fixe Téléphone mobile" at bounding box center [610, 288] width 287 height 64
drag, startPoint x: 164, startPoint y: 236, endPoint x: 140, endPoint y: 127, distance: 111.2
click at [167, 231] on div at bounding box center [382, 192] width 765 height 385
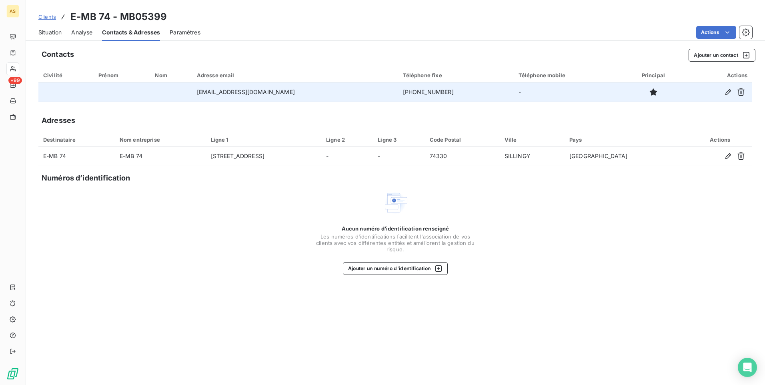
click at [55, 33] on span "Situation" at bounding box center [49, 32] width 23 height 8
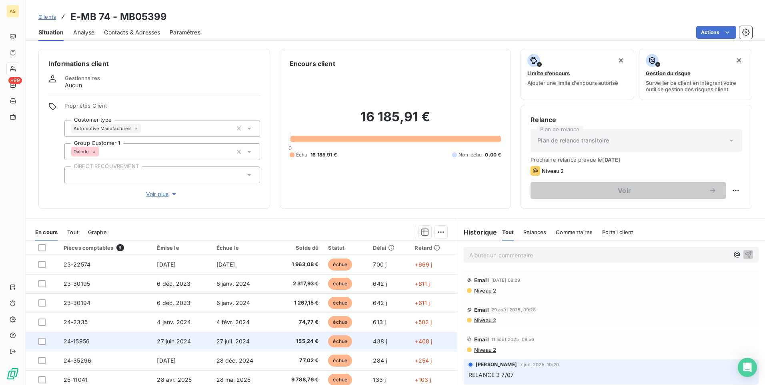
click at [72, 343] on span "24-15956" at bounding box center [77, 340] width 26 height 7
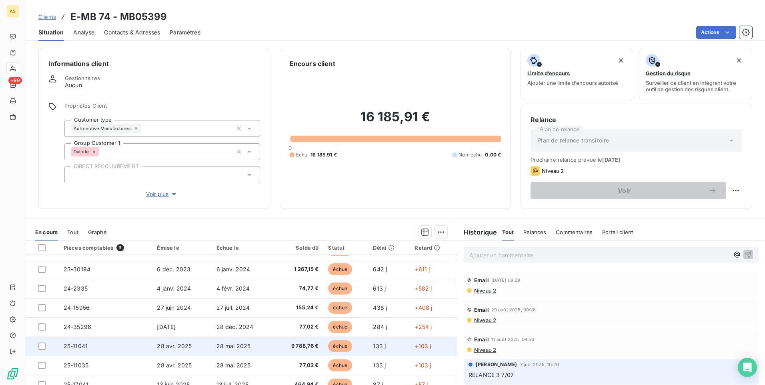
scroll to position [34, 0]
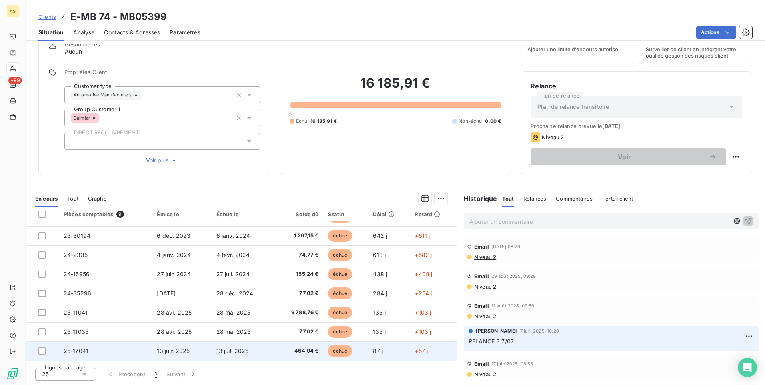
click at [75, 350] on span "25-17041" at bounding box center [76, 350] width 25 height 7
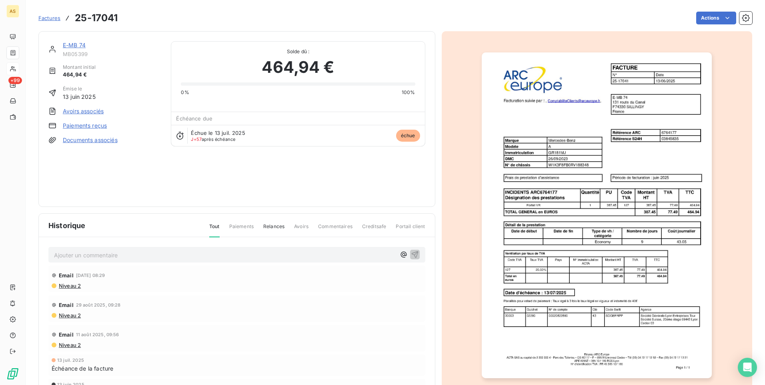
click at [75, 350] on section "Factures 25-17041 Actions E-MB 74 MB05399 Montant initial 464,94 € Émise le 13 …" at bounding box center [395, 192] width 739 height 385
click at [557, 192] on img "button" at bounding box center [596, 214] width 230 height 325
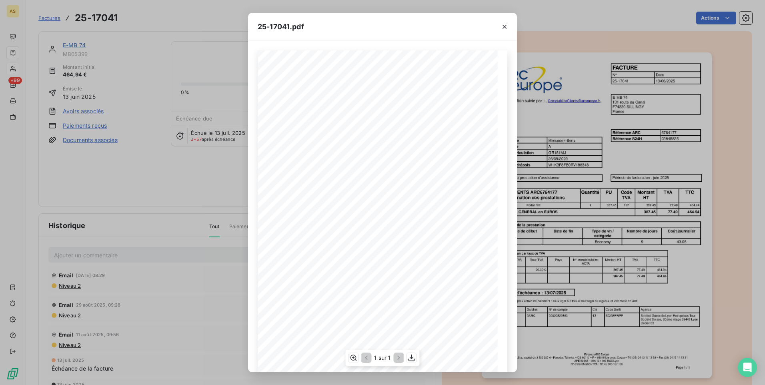
click at [322, 194] on div "FACTURE N° Date 25-17041 [DATE] E-MB 74 [STREET_ADDRESS] Facturation suivie par…" at bounding box center [383, 219] width 250 height 339
click at [325, 196] on div "FACTURE N° Date 25-17041 [DATE] E-MB 74 [STREET_ADDRESS] Facturation suivie par…" at bounding box center [383, 219] width 250 height 339
drag, startPoint x: 335, startPoint y: 195, endPoint x: 319, endPoint y: 194, distance: 15.6
click at [319, 194] on span "INCIDENTS ARC6764177" at bounding box center [314, 195] width 55 height 5
drag, startPoint x: 319, startPoint y: 194, endPoint x: 327, endPoint y: 194, distance: 8.4
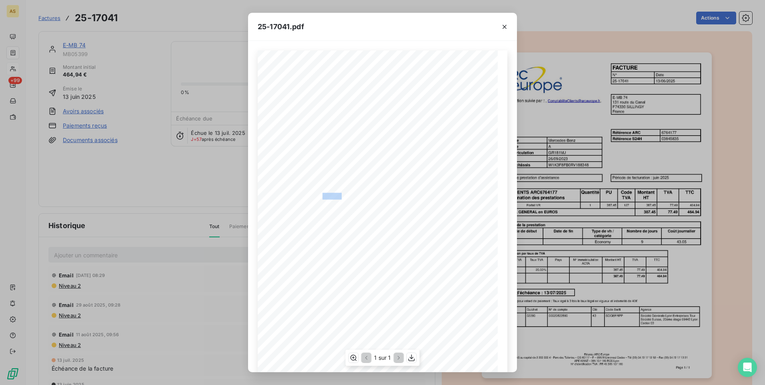
copy span "6764177"
click at [500, 28] on icon "button" at bounding box center [504, 27] width 8 height 8
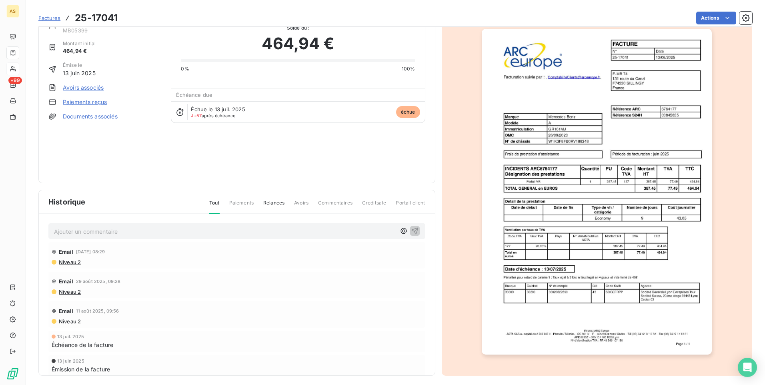
scroll to position [28, 0]
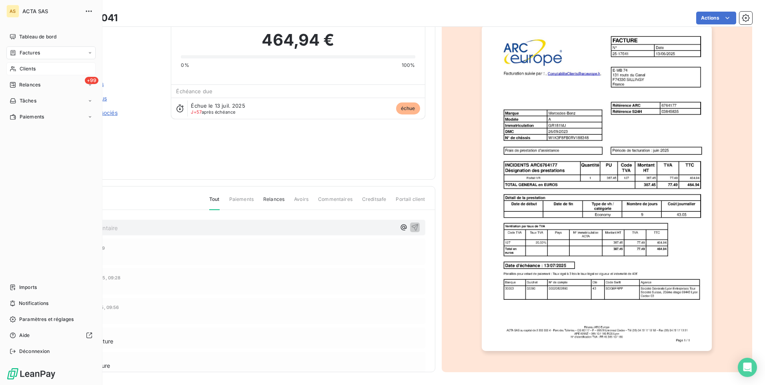
click at [32, 70] on span "Clients" at bounding box center [28, 68] width 16 height 7
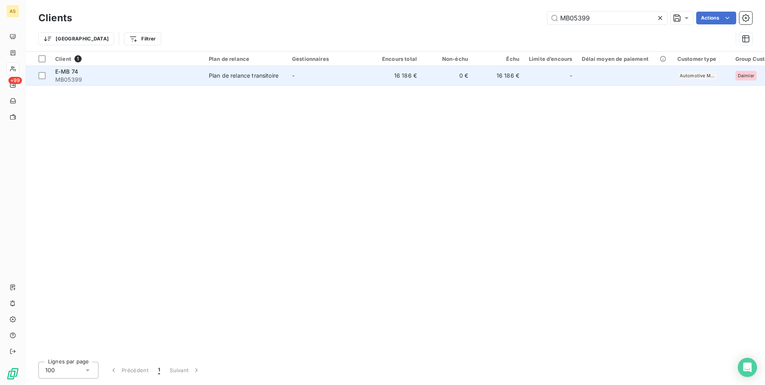
click at [272, 74] on div "Plan de relance transitoire" at bounding box center [244, 76] width 70 height 8
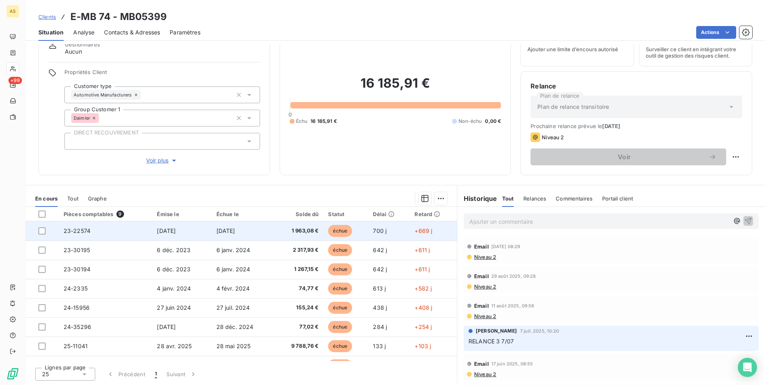
click at [306, 232] on span "1 963,08 €" at bounding box center [299, 231] width 40 height 8
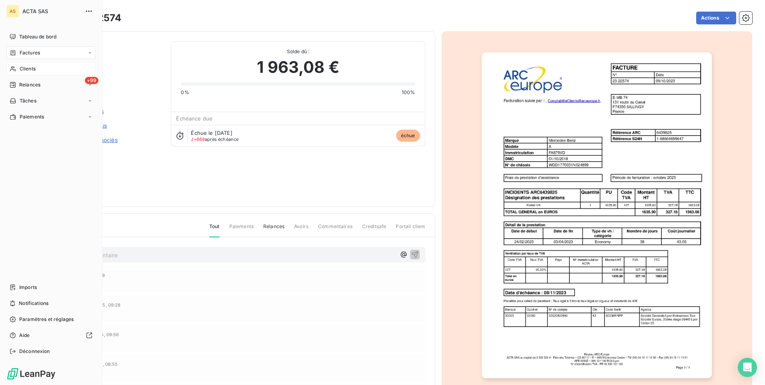
click at [37, 71] on div "Clients" at bounding box center [50, 68] width 89 height 13
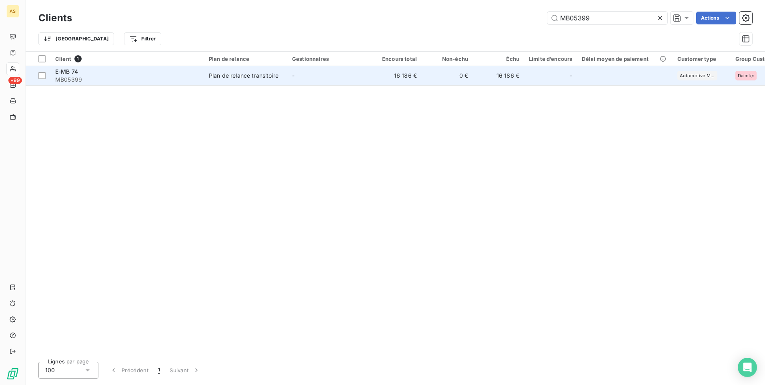
click at [239, 78] on div "Plan de relance transitoire" at bounding box center [244, 76] width 70 height 8
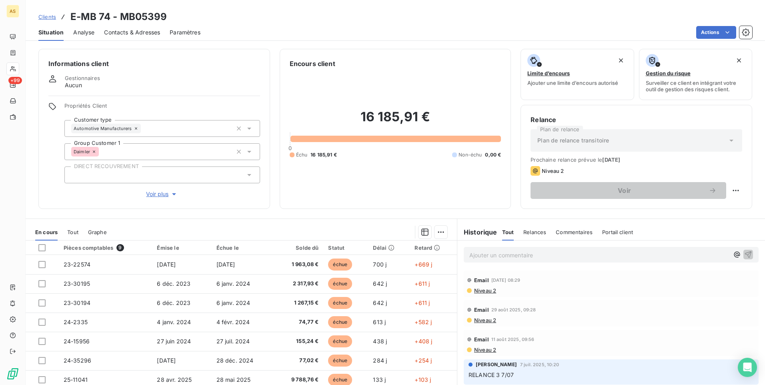
click at [132, 29] on span "Contacts & Adresses" at bounding box center [132, 32] width 56 height 8
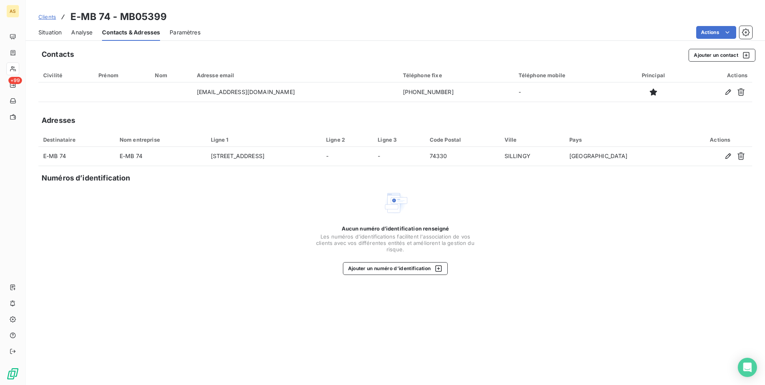
click at [44, 31] on span "Situation" at bounding box center [49, 32] width 23 height 8
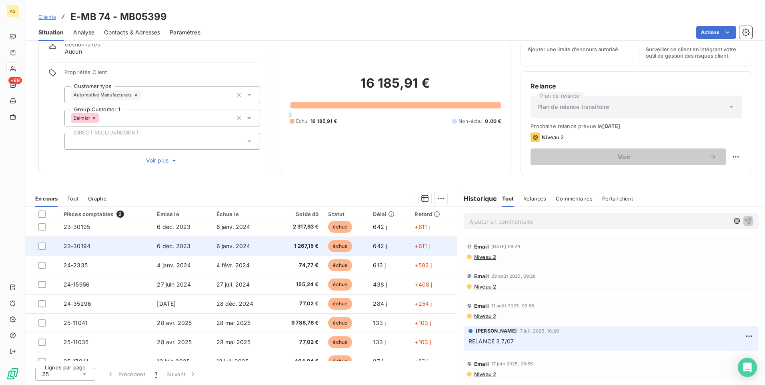
scroll to position [34, 0]
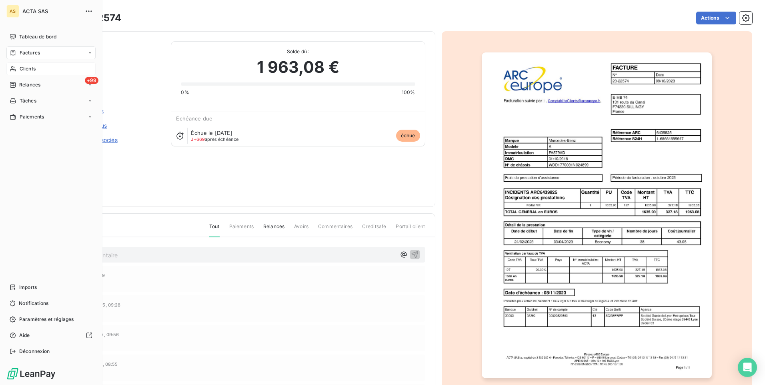
click at [42, 70] on div "Clients" at bounding box center [50, 68] width 89 height 13
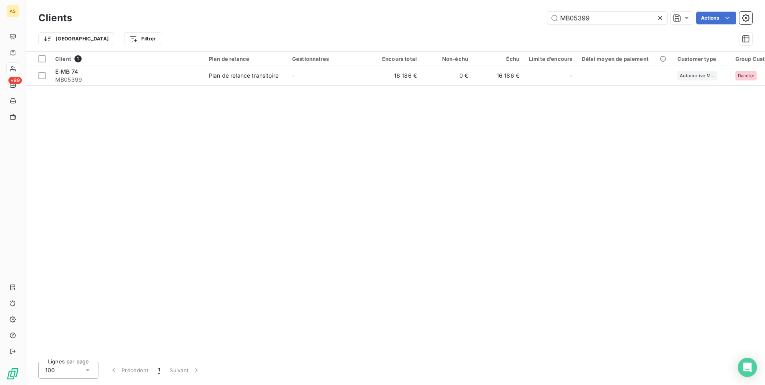
click at [659, 18] on icon at bounding box center [660, 18] width 8 height 8
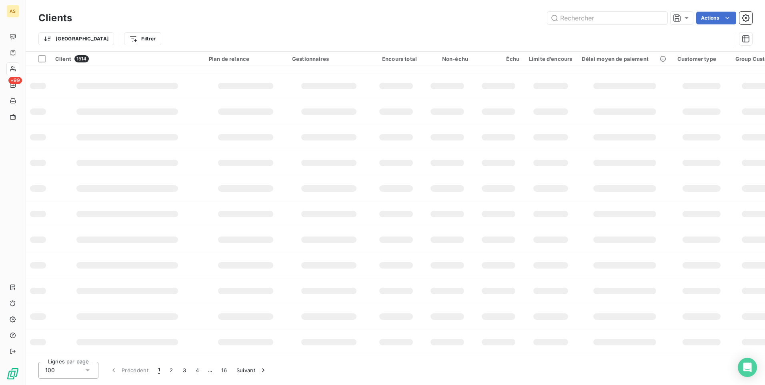
scroll to position [98, 0]
click at [565, 20] on input "text" at bounding box center [607, 18] width 120 height 13
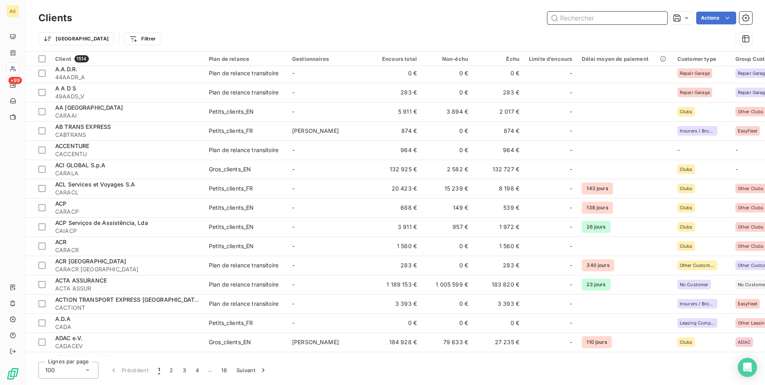
scroll to position [760, 0]
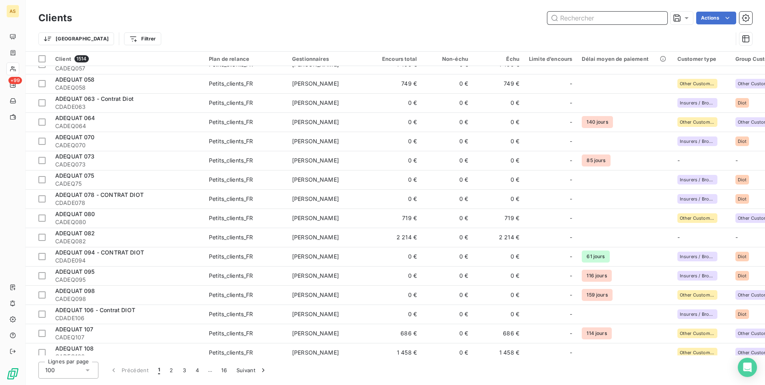
paste input "MB05402"
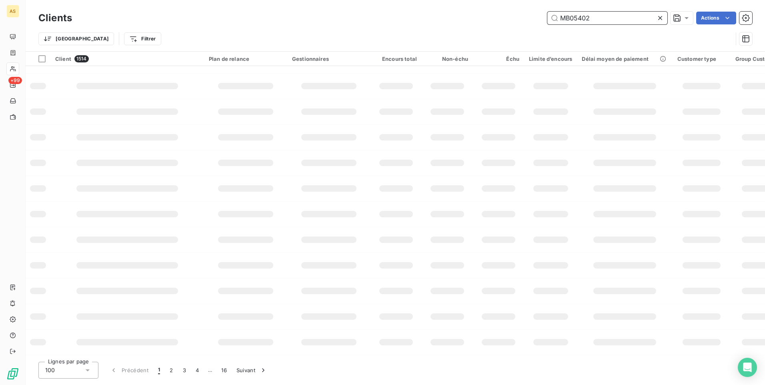
scroll to position [0, 0]
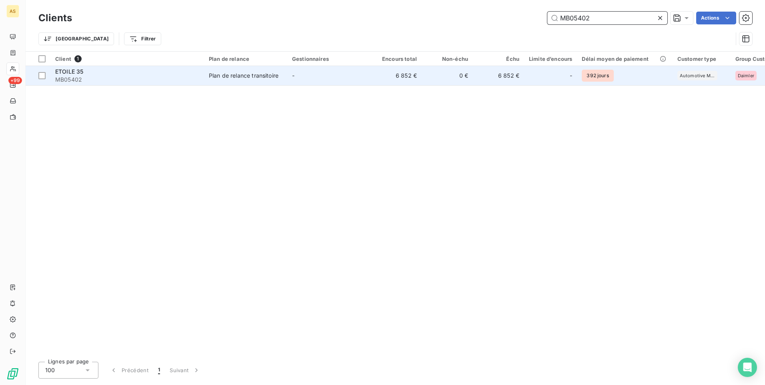
type input "MB05402"
click at [495, 79] on td "6 852 €" at bounding box center [498, 75] width 51 height 19
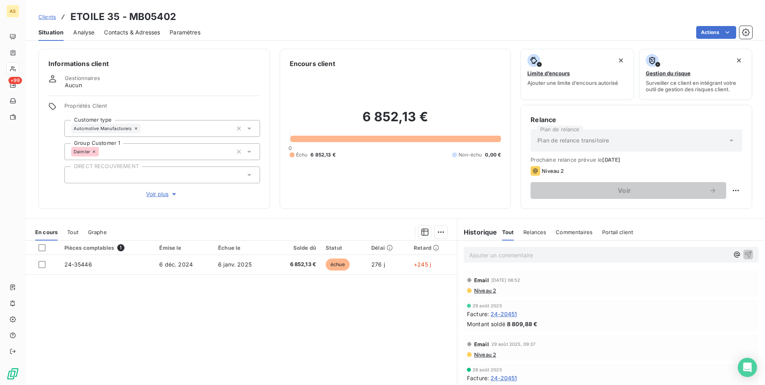
click at [485, 293] on span "Niveau 2" at bounding box center [484, 290] width 23 height 6
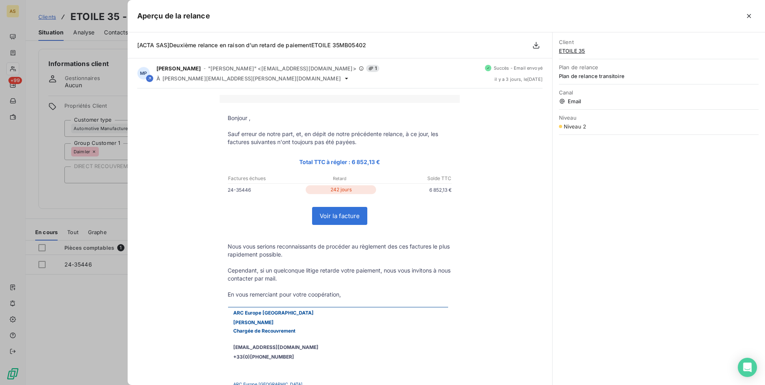
click at [81, 324] on div at bounding box center [382, 192] width 765 height 385
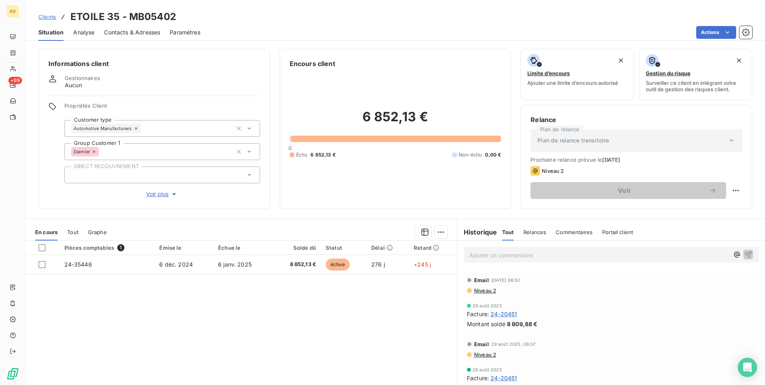
click at [481, 357] on span "Niveau 2" at bounding box center [484, 354] width 23 height 6
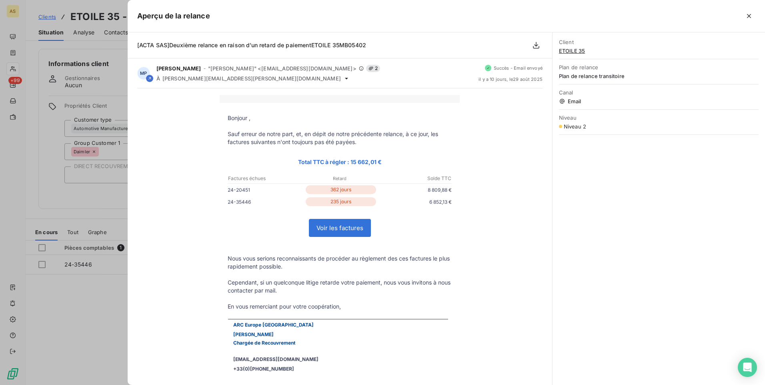
click at [71, 320] on div at bounding box center [382, 192] width 765 height 385
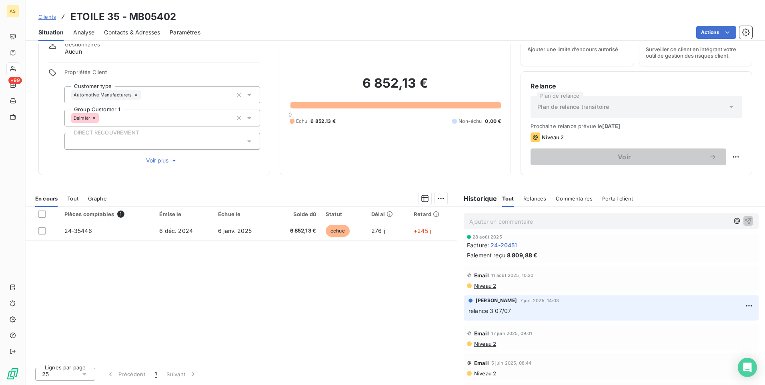
scroll to position [99, 0]
click at [140, 32] on span "Contacts & Adresses" at bounding box center [132, 32] width 56 height 8
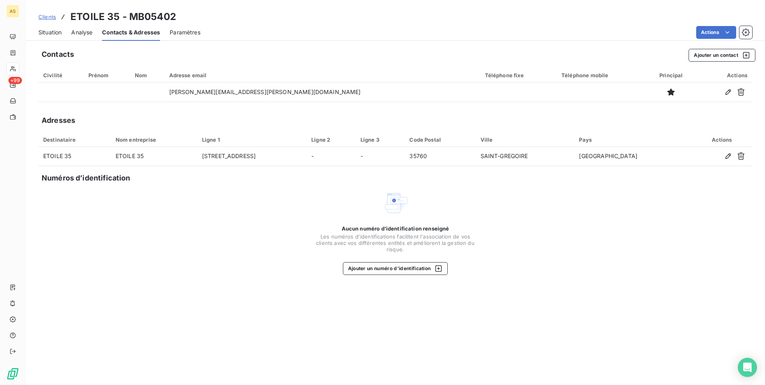
click at [43, 32] on span "Situation" at bounding box center [49, 32] width 23 height 8
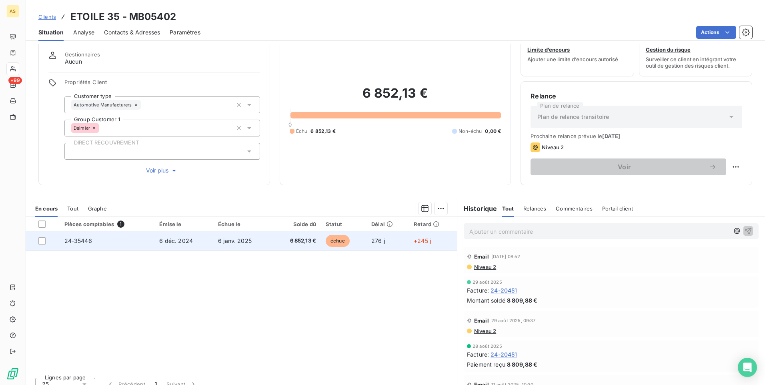
scroll to position [34, 0]
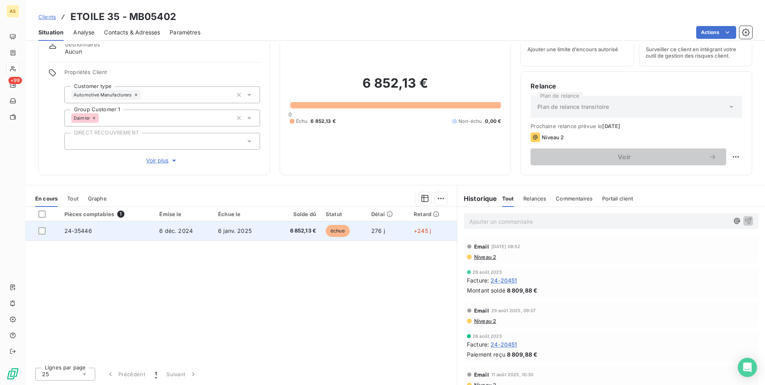
click at [78, 230] on span "24-35446" at bounding box center [78, 230] width 28 height 7
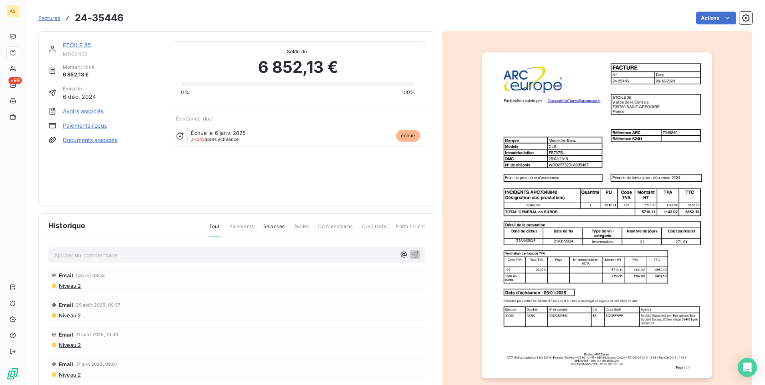
click at [553, 193] on img "button" at bounding box center [596, 214] width 230 height 325
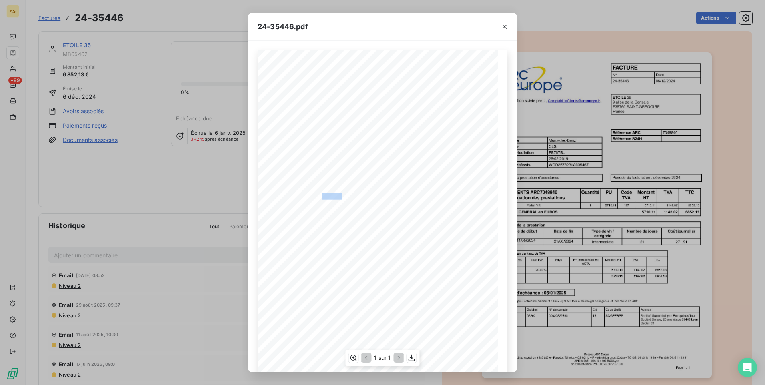
drag, startPoint x: 340, startPoint y: 196, endPoint x: 319, endPoint y: 194, distance: 21.3
click at [319, 194] on span "INCIDENTS ARC7048840" at bounding box center [315, 195] width 56 height 5
drag, startPoint x: 319, startPoint y: 194, endPoint x: 324, endPoint y: 195, distance: 4.5
copy span "7048840"
click at [542, 14] on div "24-35446.pdf FACTURE N° Date 24-35446 [DATE] ETOILE 35 [STREET_ADDRESS] Factura…" at bounding box center [382, 192] width 765 height 385
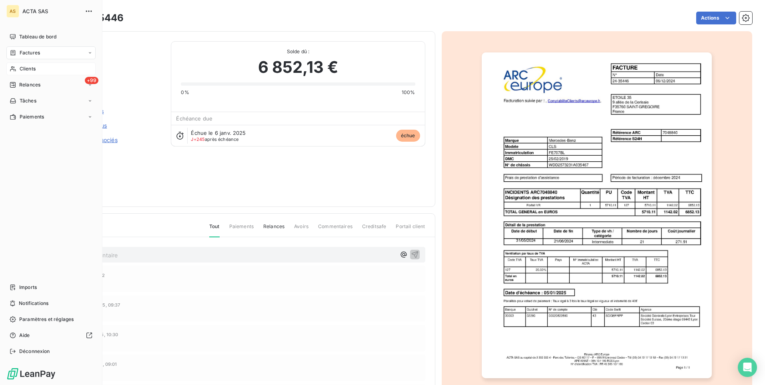
click at [41, 70] on div "Clients" at bounding box center [50, 68] width 89 height 13
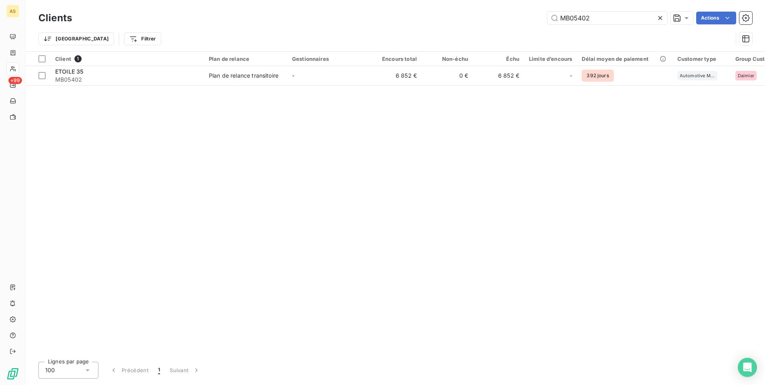
drag, startPoint x: 593, startPoint y: 22, endPoint x: 484, endPoint y: 14, distance: 108.7
click at [510, 20] on div "MB05402 Actions" at bounding box center [417, 18] width 670 height 13
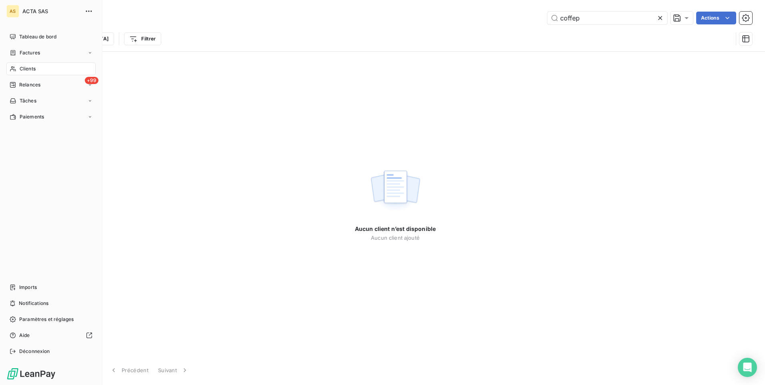
click at [28, 68] on span "Clients" at bounding box center [28, 68] width 16 height 7
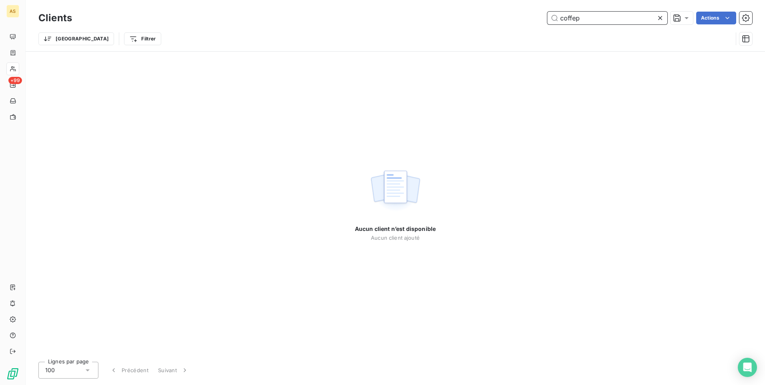
click at [600, 24] on input "coffep" at bounding box center [607, 18] width 120 height 13
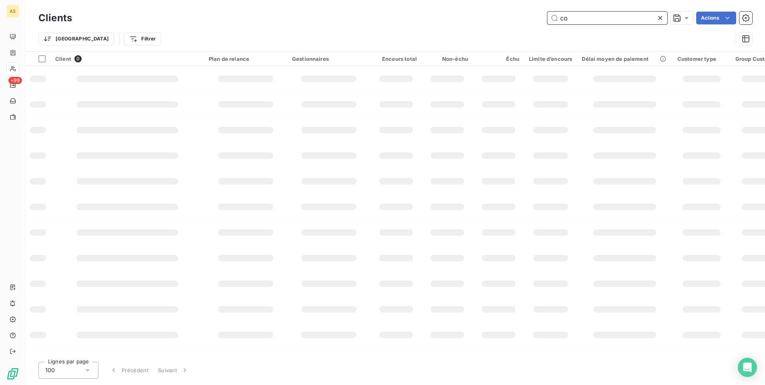
type input "c"
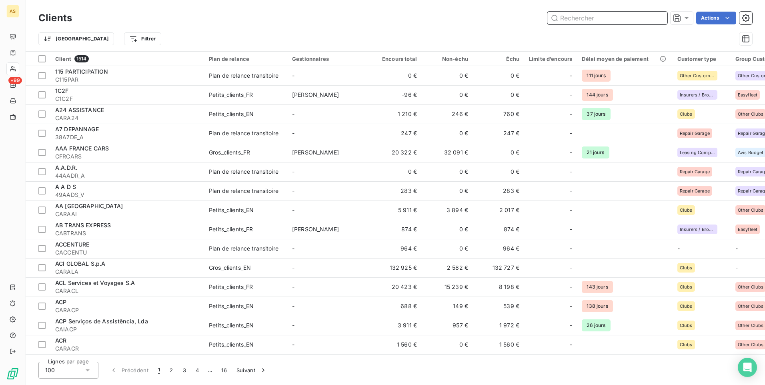
click at [566, 18] on input "text" at bounding box center [607, 18] width 120 height 13
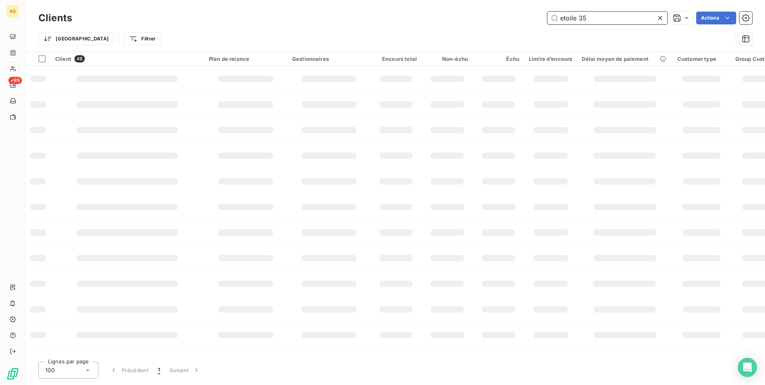
type input "etoile 35"
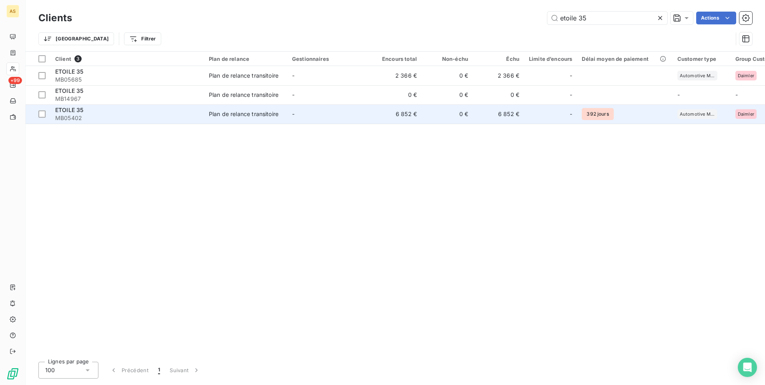
click at [503, 113] on td "6 852 €" at bounding box center [498, 113] width 51 height 19
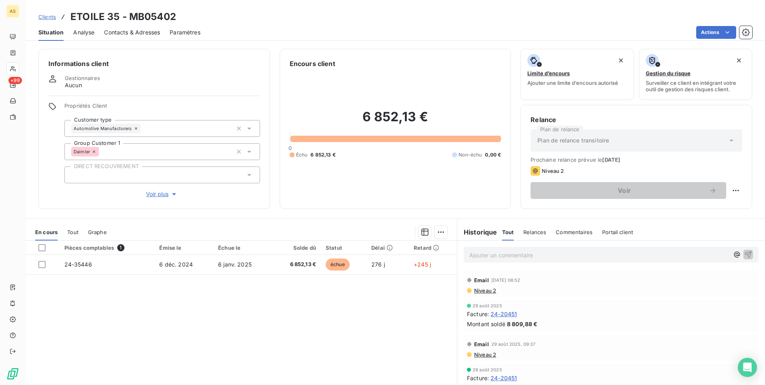
click at [113, 31] on span "Contacts & Adresses" at bounding box center [132, 32] width 56 height 8
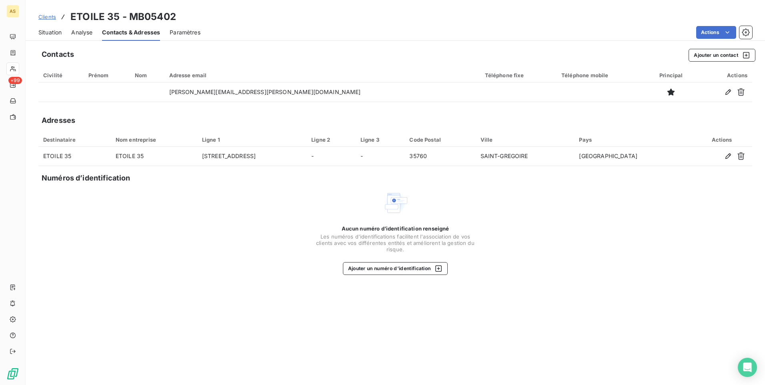
drag, startPoint x: 60, startPoint y: 32, endPoint x: 96, endPoint y: 41, distance: 37.0
click at [60, 32] on span "Situation" at bounding box center [49, 32] width 23 height 8
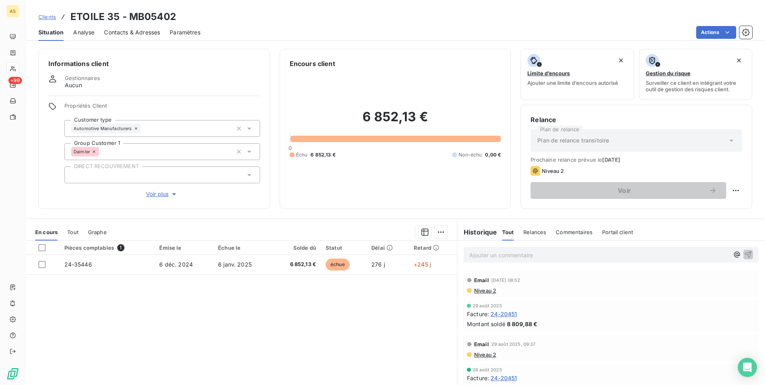
click at [46, 14] on span "Clients" at bounding box center [47, 17] width 18 height 6
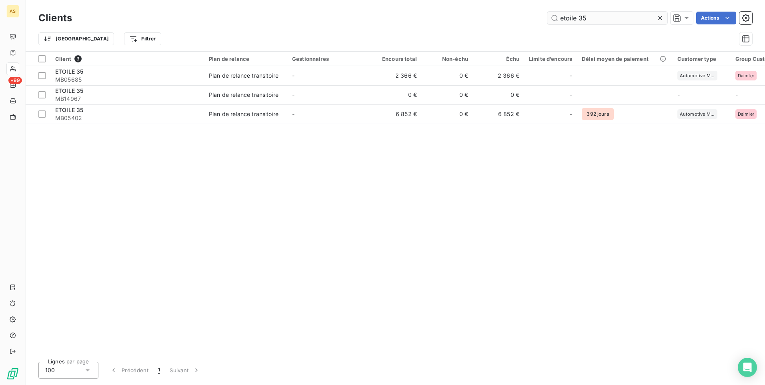
click at [593, 19] on input "etoile 35" at bounding box center [607, 18] width 120 height 13
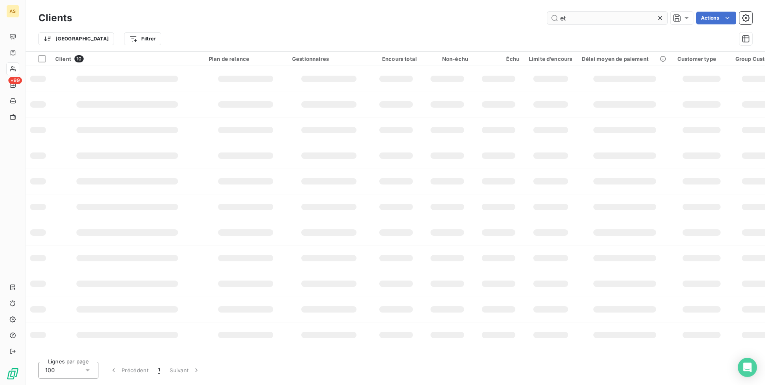
type input "e"
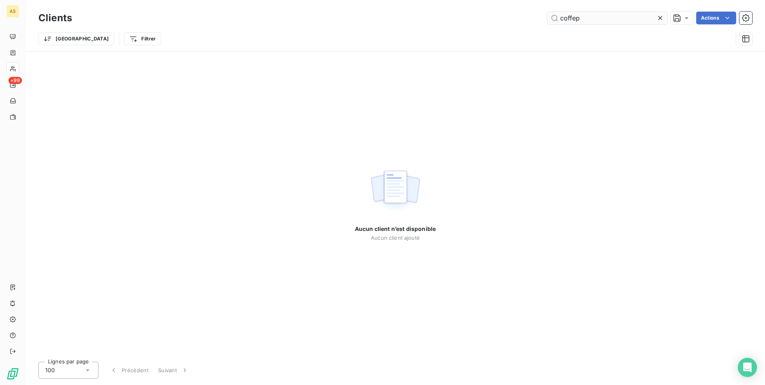
click at [558, 18] on input "coffep" at bounding box center [607, 18] width 120 height 13
type input "sa coffep"
drag, startPoint x: 616, startPoint y: 16, endPoint x: 553, endPoint y: 16, distance: 62.4
click at [553, 16] on input "sa coffep" at bounding box center [607, 18] width 120 height 13
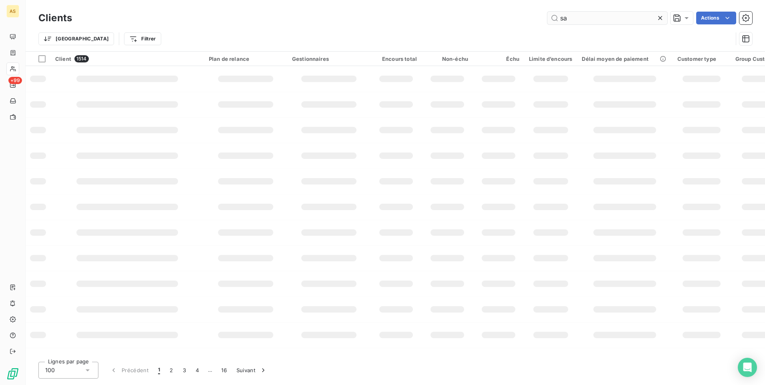
type input "sa"
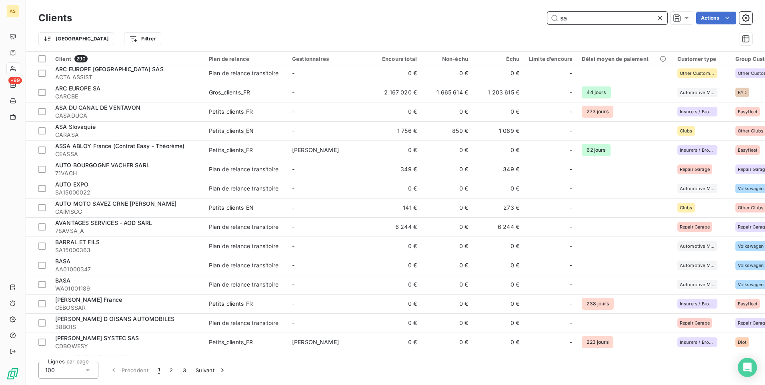
scroll to position [1634, 0]
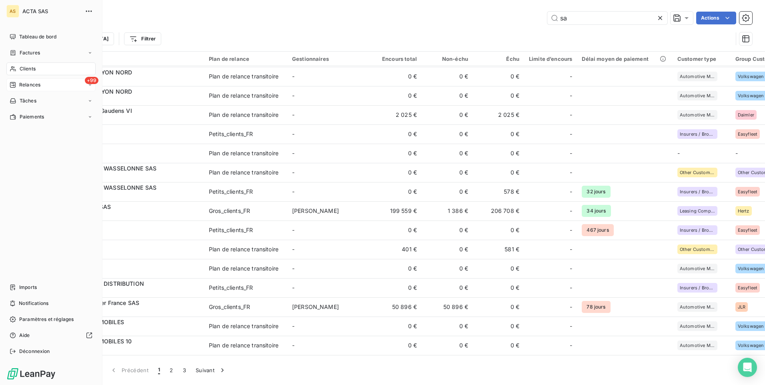
click at [34, 85] on span "Relances" at bounding box center [29, 84] width 21 height 7
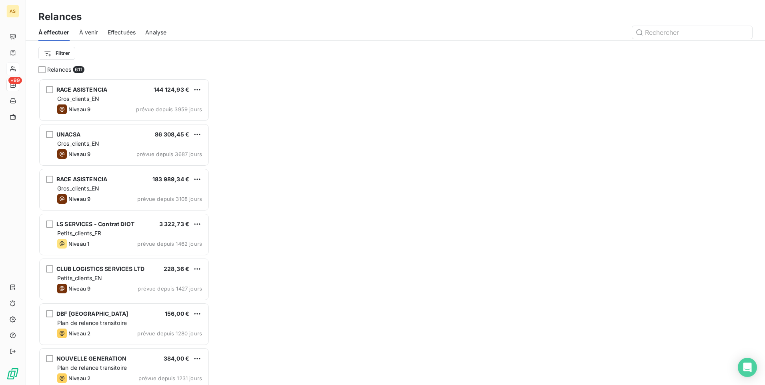
scroll to position [300, 165]
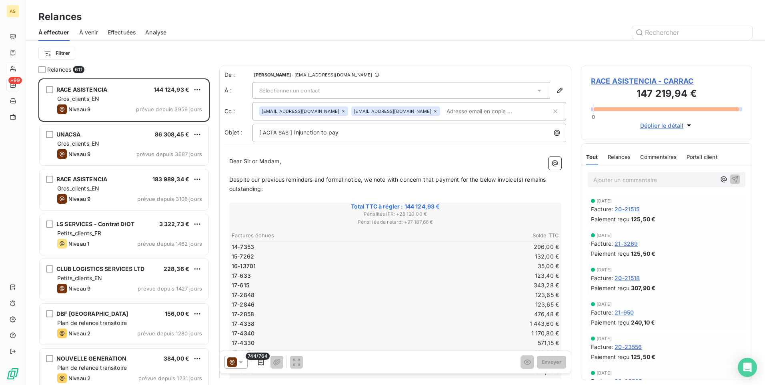
click at [122, 33] on span "Effectuées" at bounding box center [122, 32] width 28 height 8
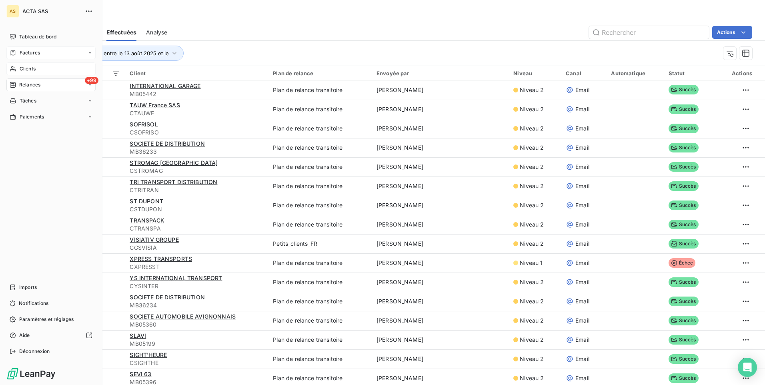
click at [43, 51] on div "Factures" at bounding box center [50, 52] width 89 height 13
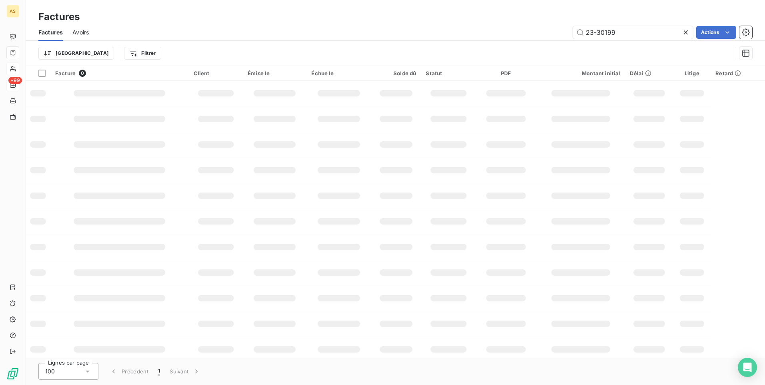
drag, startPoint x: 617, startPoint y: 35, endPoint x: 560, endPoint y: 35, distance: 56.4
click at [561, 35] on div "23-30199 Actions" at bounding box center [424, 32] width 653 height 13
click at [604, 31] on input "text" at bounding box center [633, 32] width 120 height 13
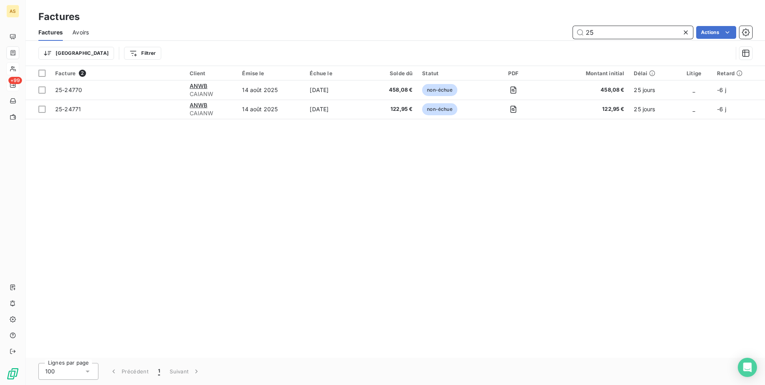
type input "2"
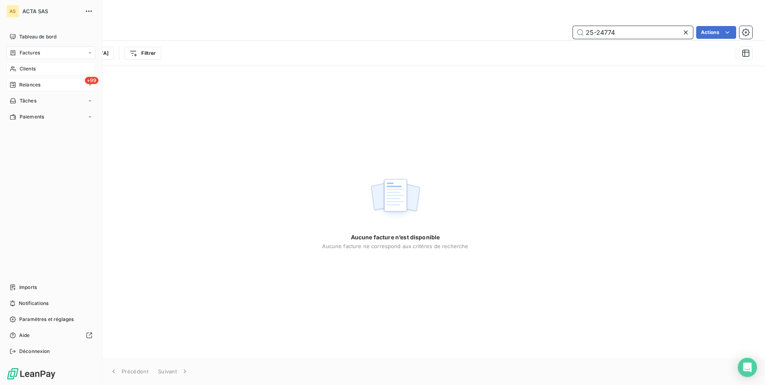
type input "25-24774"
click at [22, 68] on span "Clients" at bounding box center [28, 68] width 16 height 7
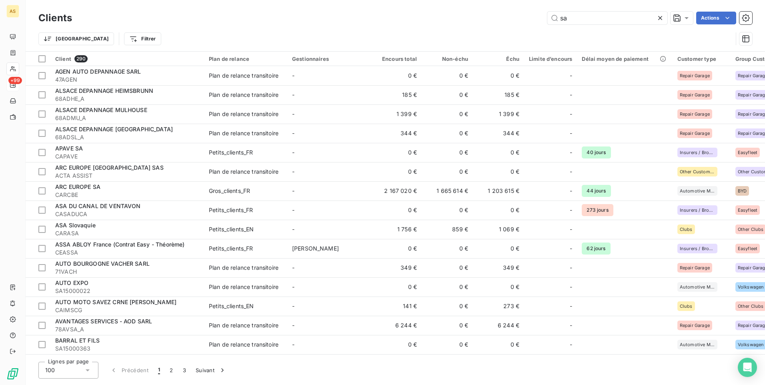
drag, startPoint x: 582, startPoint y: 20, endPoint x: 582, endPoint y: 27, distance: 6.8
click at [582, 23] on input "sa" at bounding box center [607, 18] width 120 height 13
type input "s"
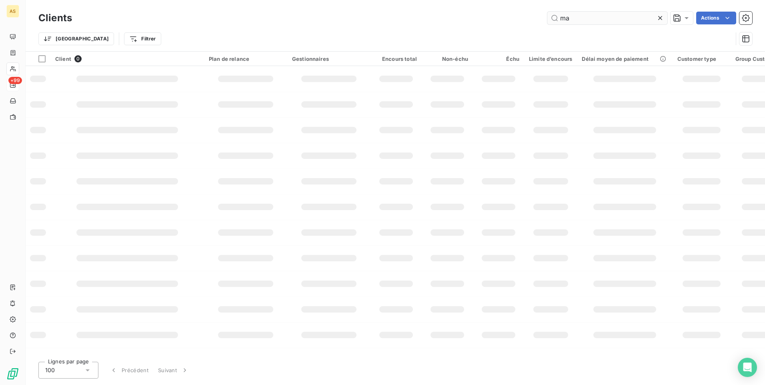
type input "m"
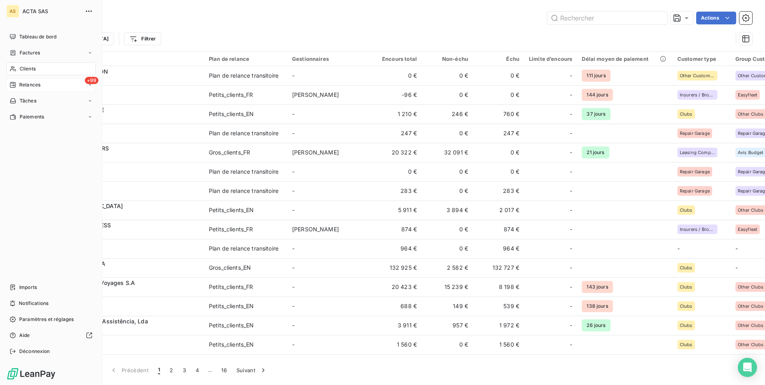
click at [28, 85] on span "Relances" at bounding box center [29, 84] width 21 height 7
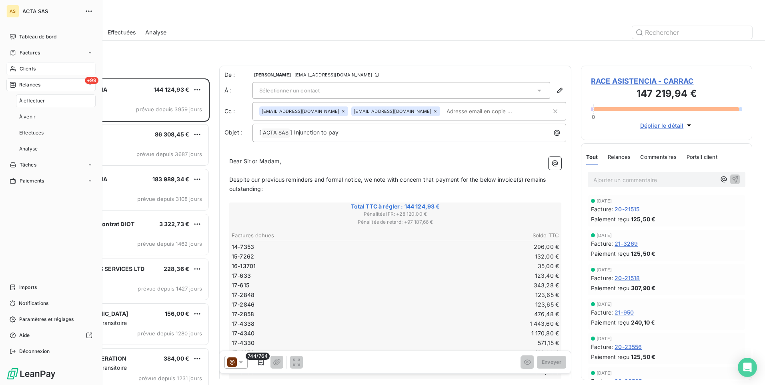
scroll to position [300, 165]
click at [44, 52] on div "Factures" at bounding box center [50, 52] width 89 height 13
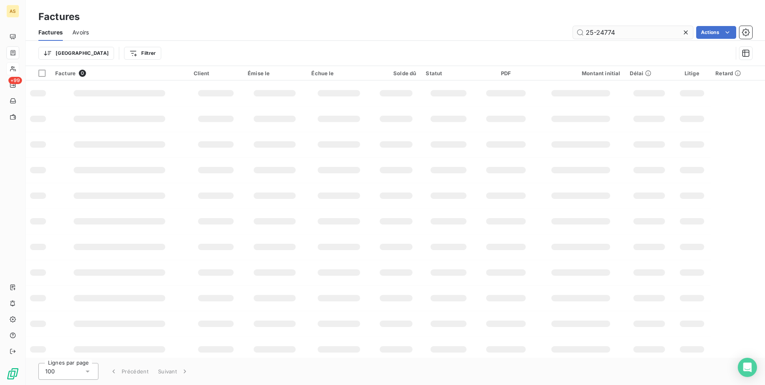
click at [627, 32] on input "25-24774" at bounding box center [633, 32] width 120 height 13
type input "2"
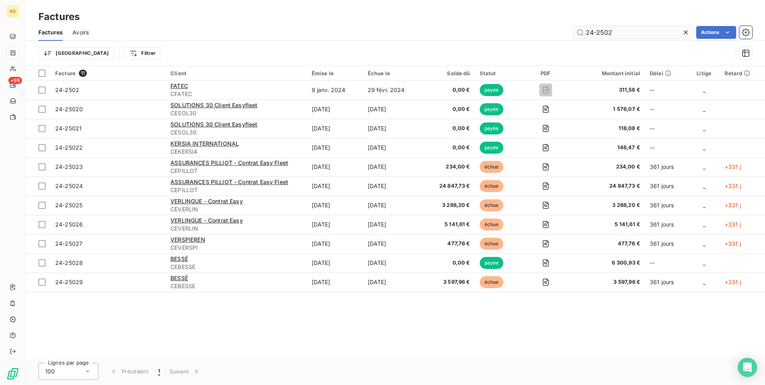
click at [606, 32] on input "24-2502" at bounding box center [633, 32] width 120 height 13
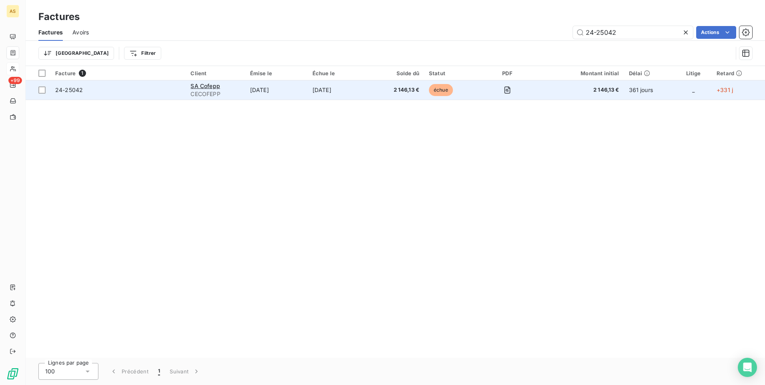
type input "24-25042"
click at [198, 90] on span "CECOFEPP" at bounding box center [215, 94] width 50 height 8
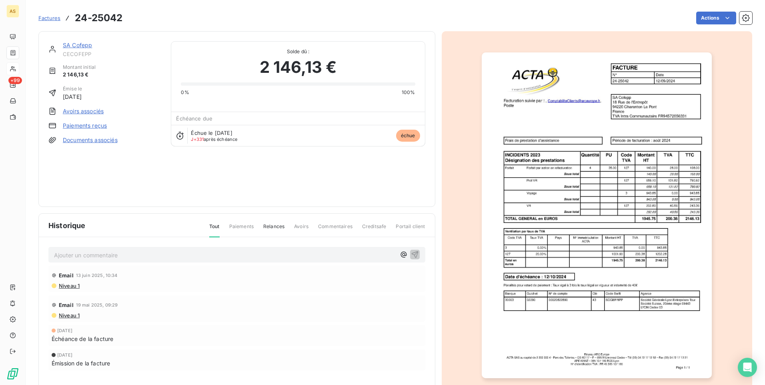
click at [70, 45] on link "SA Cofepp" at bounding box center [77, 45] width 29 height 7
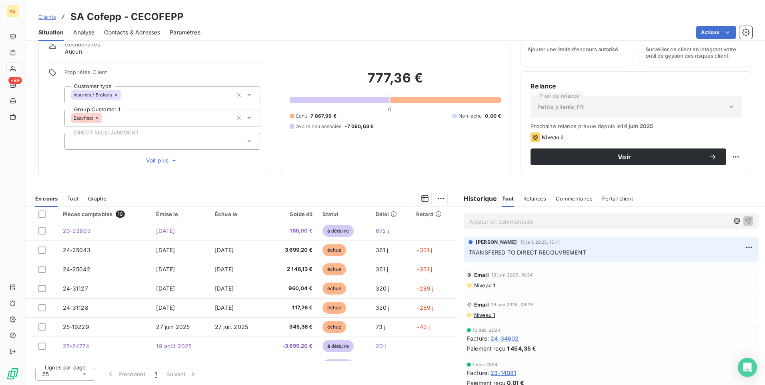
click at [50, 18] on span "Clients" at bounding box center [47, 17] width 18 height 6
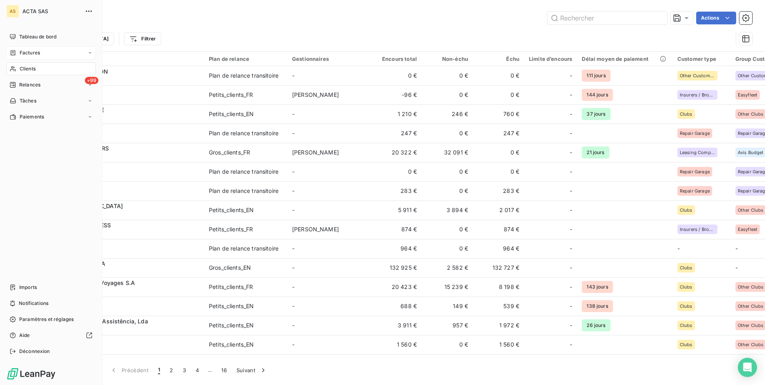
click at [48, 53] on div "Factures" at bounding box center [50, 52] width 89 height 13
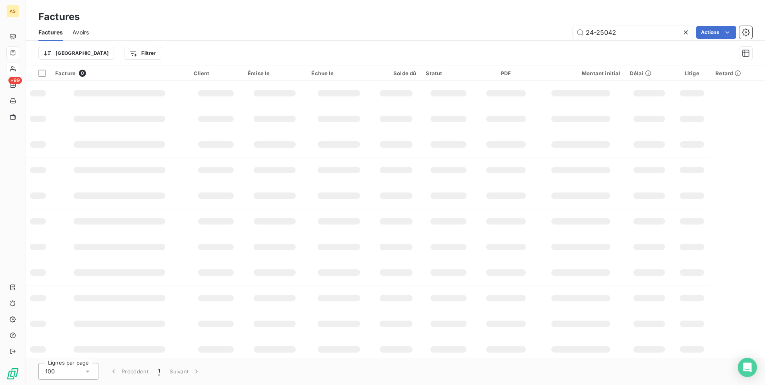
click at [684, 32] on html "AS +99 Factures Factures Avoirs 24-25042 Actions Trier Filtrer Facture 0 Client…" at bounding box center [382, 192] width 765 height 385
click at [640, 36] on input "24-25042" at bounding box center [633, 32] width 120 height 13
type input "2"
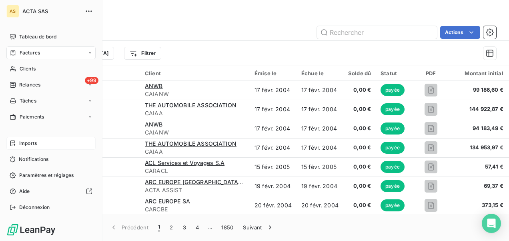
click at [54, 148] on div "Imports" at bounding box center [50, 143] width 89 height 13
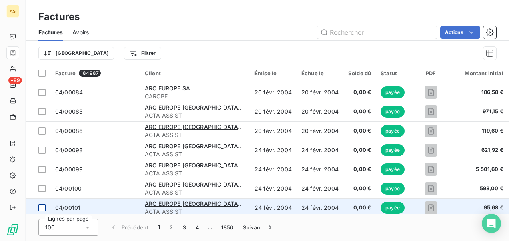
scroll to position [200, 0]
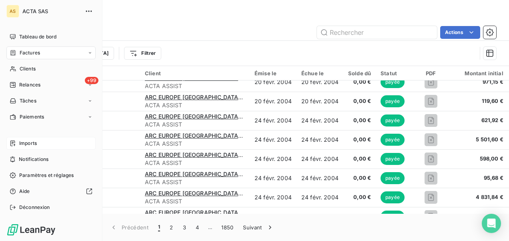
click at [20, 142] on span "Imports" at bounding box center [28, 143] width 18 height 7
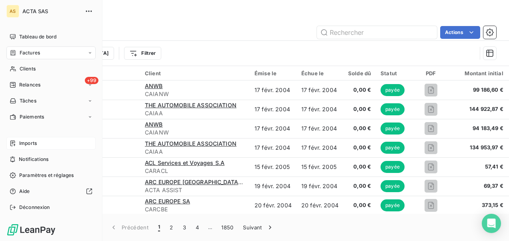
click at [50, 54] on div "Factures" at bounding box center [50, 52] width 89 height 13
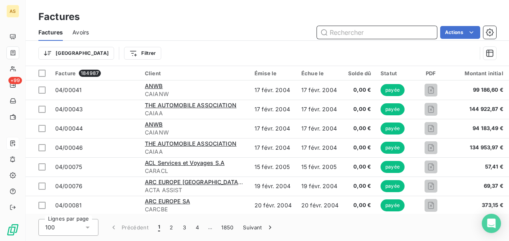
click at [345, 32] on input "text" at bounding box center [377, 32] width 120 height 13
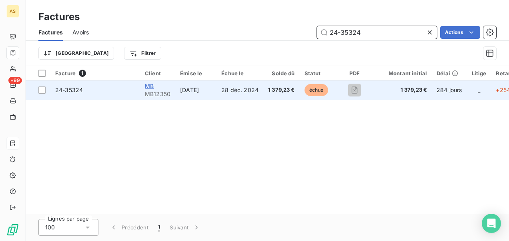
type input "24-35324"
click at [148, 86] on span "MB" at bounding box center [149, 85] width 9 height 7
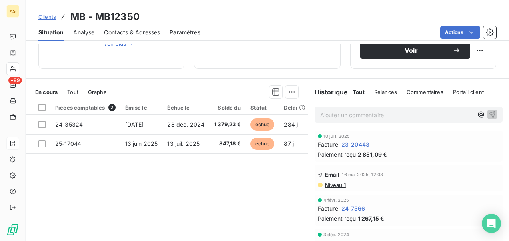
scroll to position [187, 0]
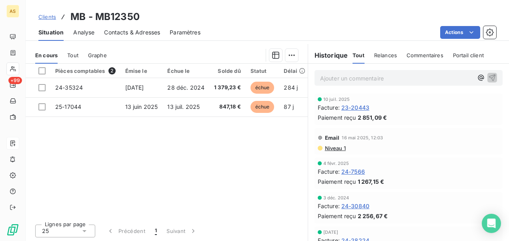
click at [44, 17] on span "Clients" at bounding box center [47, 17] width 18 height 6
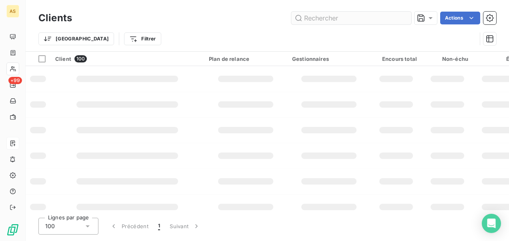
click at [304, 18] on input "text" at bounding box center [351, 18] width 120 height 13
click at [310, 18] on input "tr" at bounding box center [351, 18] width 120 height 13
drag, startPoint x: 310, startPoint y: 18, endPoint x: 315, endPoint y: 35, distance: 18.3
click at [310, 18] on input "tr" at bounding box center [351, 18] width 120 height 13
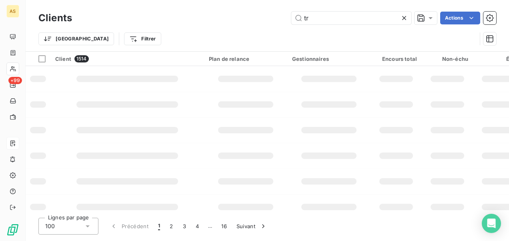
click at [314, 19] on input "tr" at bounding box center [351, 18] width 120 height 13
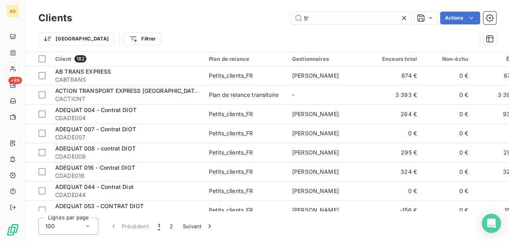
type input "tr"
click at [402, 17] on icon at bounding box center [404, 18] width 8 height 8
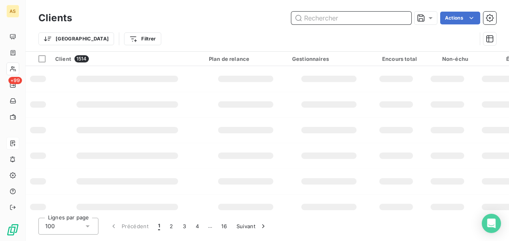
click at [315, 20] on input "text" at bounding box center [351, 18] width 120 height 13
click at [315, 20] on input "tru" at bounding box center [351, 18] width 120 height 13
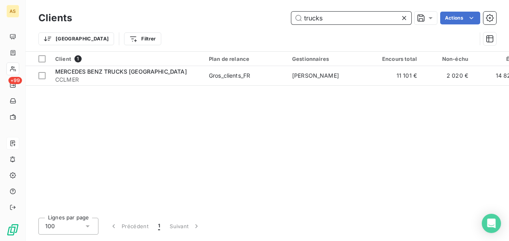
type input "trucks"
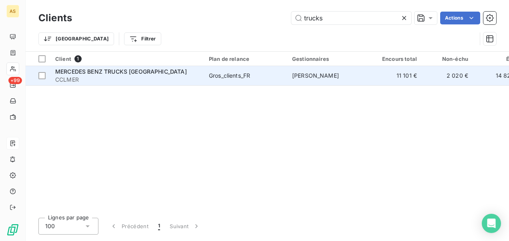
click at [306, 80] on td "[PERSON_NAME]" at bounding box center [328, 75] width 83 height 19
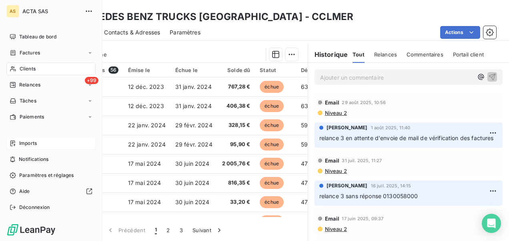
click at [51, 148] on div "Imports" at bounding box center [50, 143] width 89 height 13
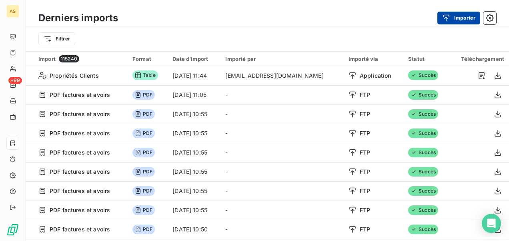
click at [452, 18] on div "button" at bounding box center [448, 18] width 12 height 8
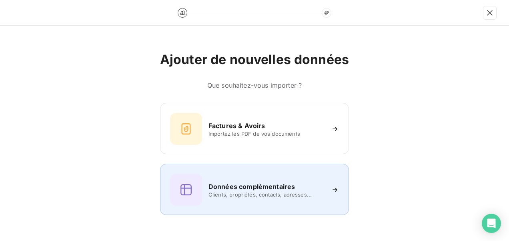
click at [278, 201] on div "Données complémentaires Clients, propriétés, contacts, adresses..." at bounding box center [254, 190] width 169 height 32
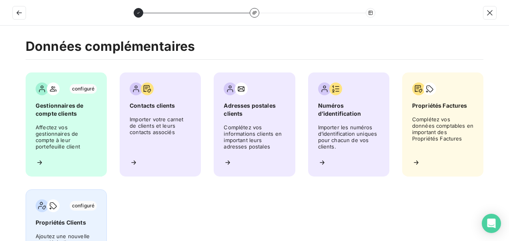
click at [91, 218] on span "Propriétés Clients" at bounding box center [66, 222] width 61 height 8
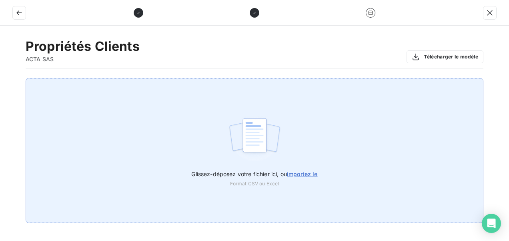
click at [297, 174] on span "importez le" at bounding box center [302, 173] width 31 height 7
click at [0, 78] on input "Glissez-déposez votre fichier ici, ou importez le" at bounding box center [0, 78] width 0 height 0
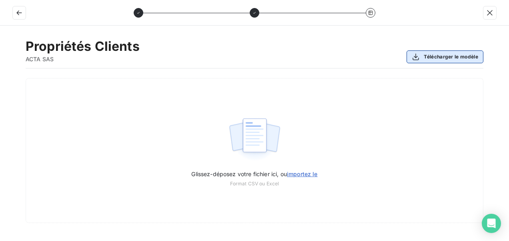
click at [420, 54] on div "button" at bounding box center [417, 57] width 12 height 8
click at [20, 10] on icon "button" at bounding box center [19, 13] width 8 height 8
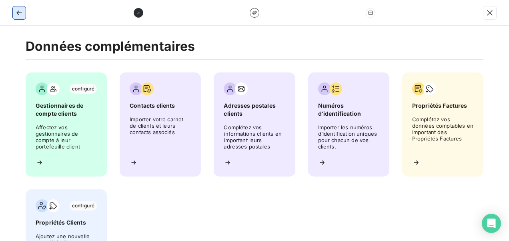
click at [20, 11] on icon "button" at bounding box center [19, 13] width 8 height 8
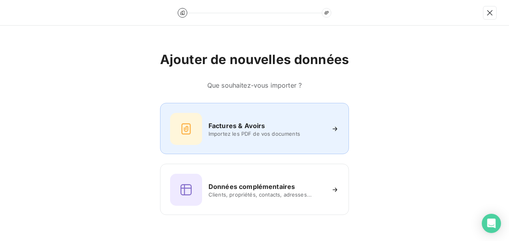
click at [240, 123] on h6 "Factures & Avoirs" at bounding box center [236, 126] width 57 height 10
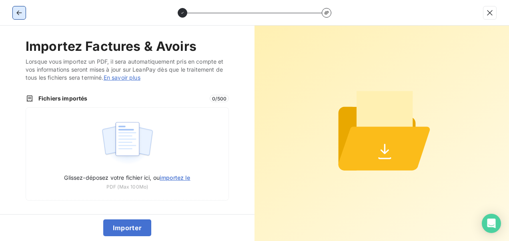
click at [22, 14] on icon "button" at bounding box center [19, 13] width 8 height 8
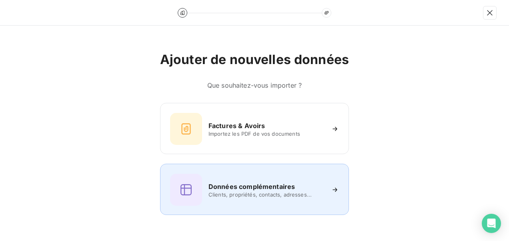
click at [242, 188] on h6 "Données complémentaires" at bounding box center [251, 187] width 86 height 10
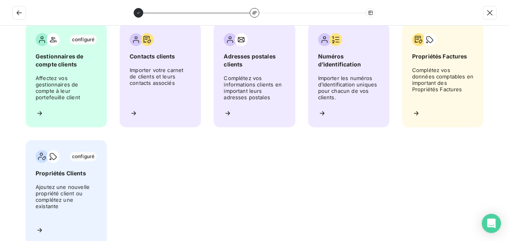
scroll to position [65, 0]
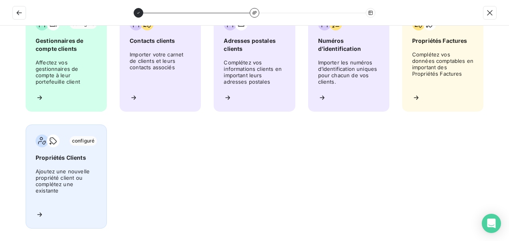
click at [77, 178] on span "Ajoutez une nouvelle propriété client ou complétez une existante" at bounding box center [66, 186] width 61 height 36
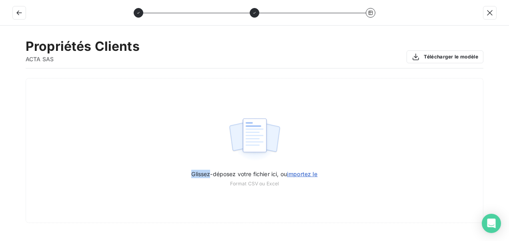
click at [77, 178] on div "Glissez-déposez votre fichier ici, ou importez le Format CSV ou Excel" at bounding box center [254, 150] width 457 height 145
click at [414, 60] on button "Télécharger le modèle" at bounding box center [444, 56] width 77 height 13
click at [491, 37] on div "Propriétés Clients ACTA SAS Télécharger le modèle Glissez-déposez votre fichier…" at bounding box center [254, 133] width 509 height 215
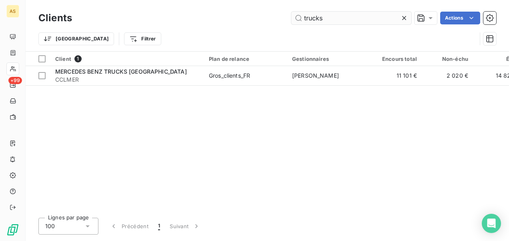
click at [328, 18] on input "trucks" at bounding box center [351, 18] width 120 height 13
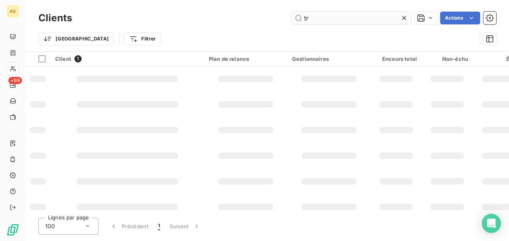
type input "t"
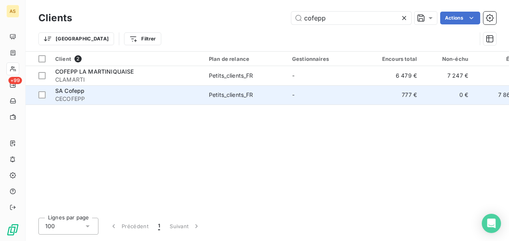
type input "cofepp"
click at [242, 97] on div "Petits_clients_FR" at bounding box center [231, 95] width 44 height 8
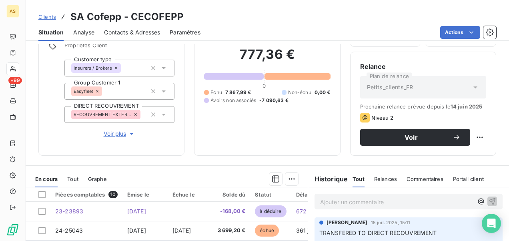
scroll to position [187, 0]
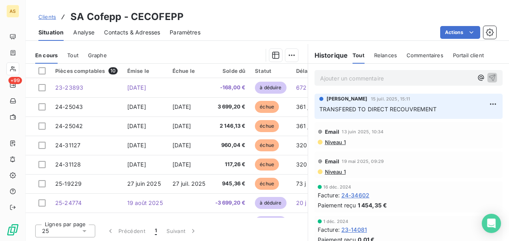
click at [137, 36] on span "Contacts & Adresses" at bounding box center [132, 32] width 56 height 8
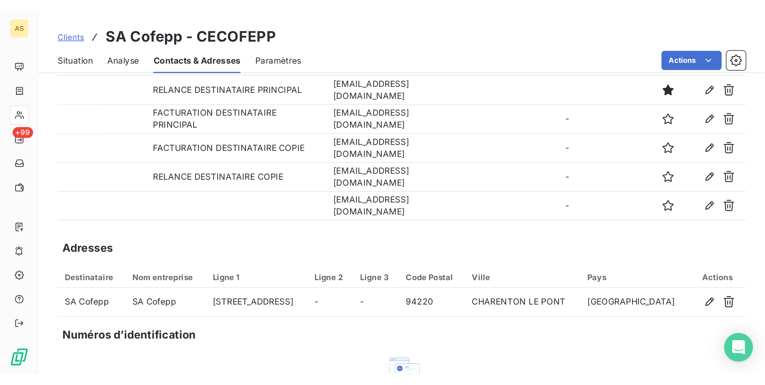
scroll to position [0, 0]
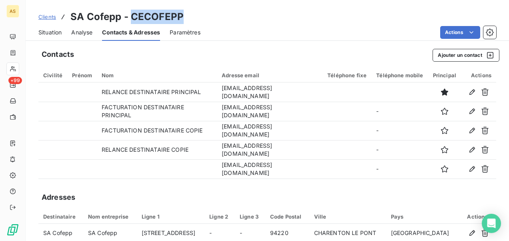
drag, startPoint x: 182, startPoint y: 18, endPoint x: 132, endPoint y: 14, distance: 50.5
click at [132, 14] on div "Clients SA Cofepp - CECOFEPP" at bounding box center [267, 17] width 483 height 14
copy h3 "CECOFEPP"
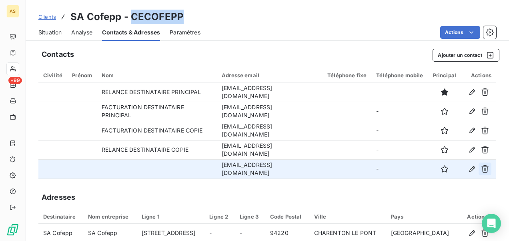
click at [481, 172] on icon "button" at bounding box center [485, 169] width 8 height 8
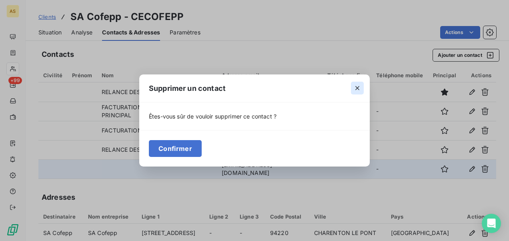
click at [359, 88] on icon "button" at bounding box center [357, 88] width 8 height 8
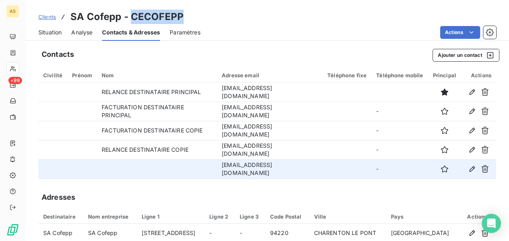
click at [46, 18] on span "Clients" at bounding box center [47, 17] width 18 height 6
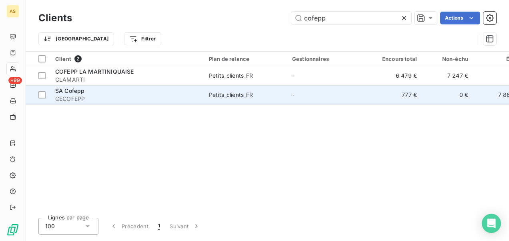
click at [402, 96] on td "777 €" at bounding box center [395, 94] width 51 height 19
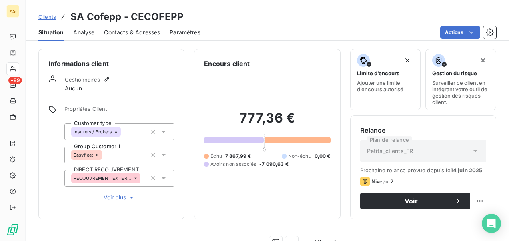
click at [118, 34] on span "Contacts & Adresses" at bounding box center [132, 32] width 56 height 8
